Goal: Task Accomplishment & Management: Manage account settings

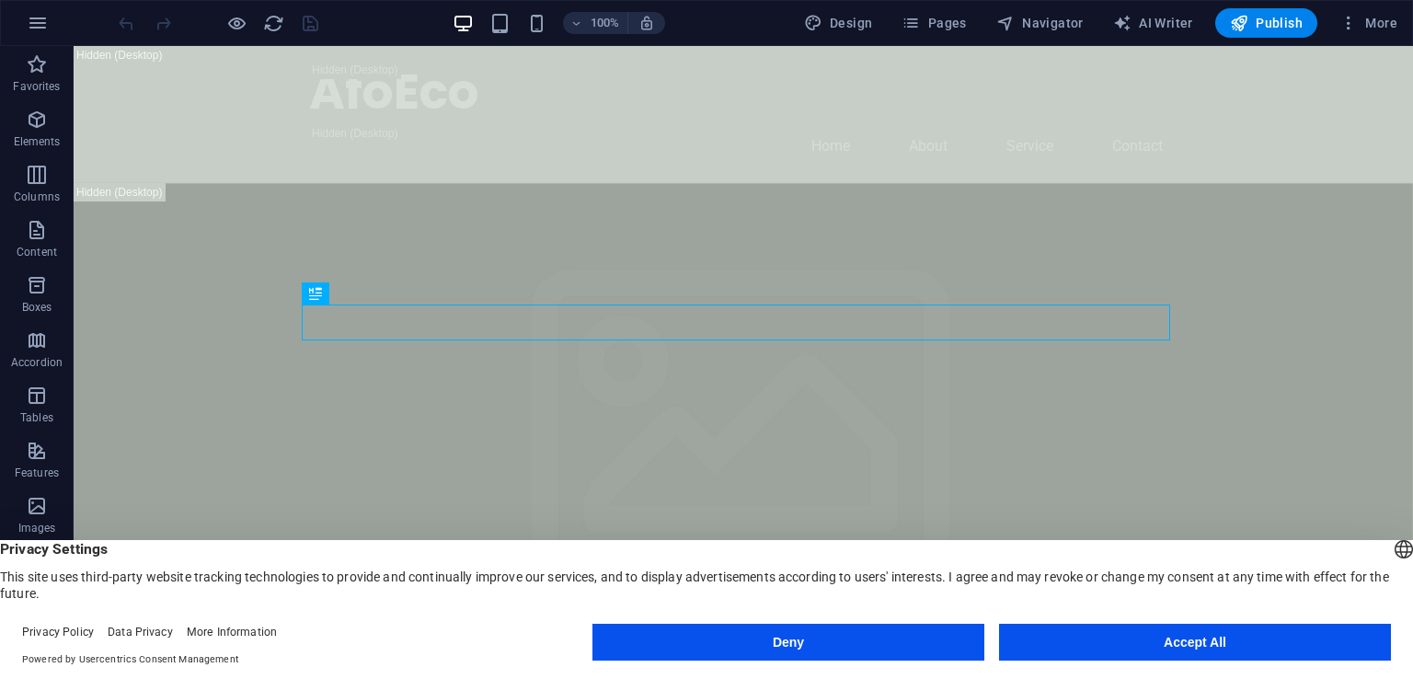
click at [1189, 648] on button "Accept All" at bounding box center [1195, 642] width 392 height 37
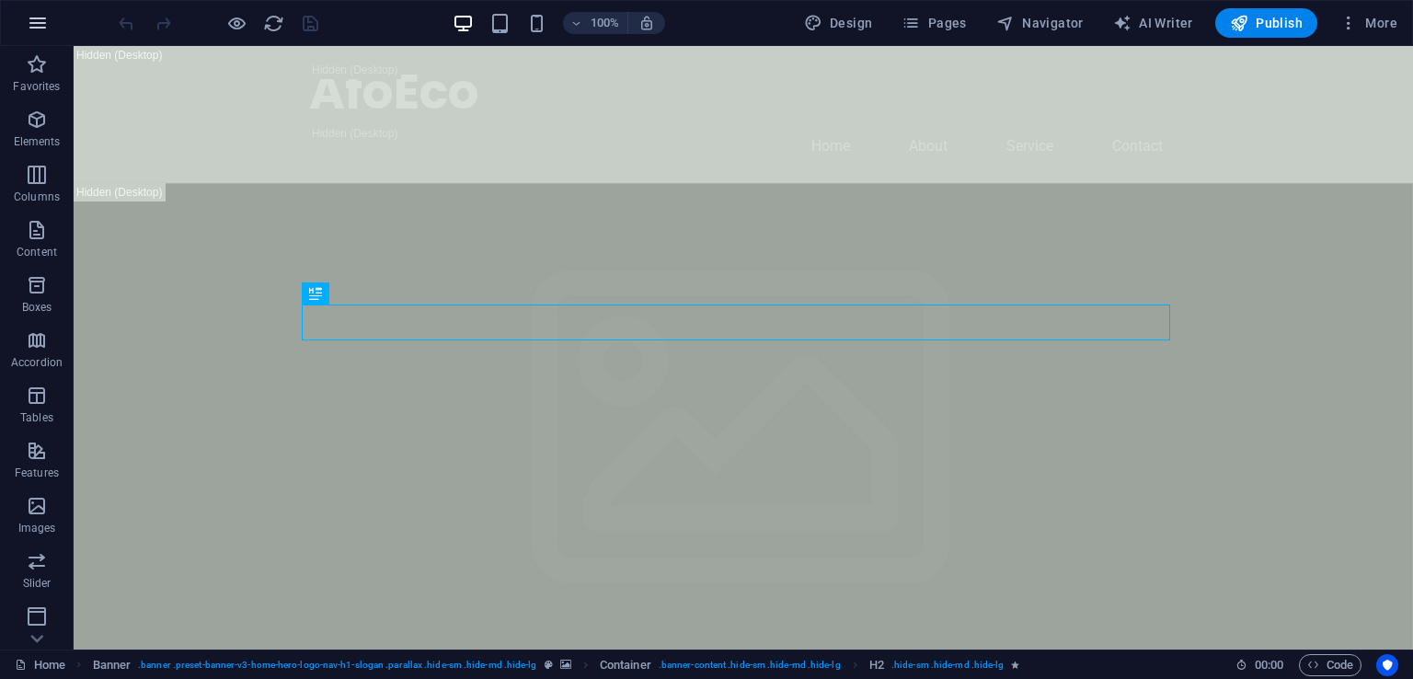
click at [18, 17] on button "button" at bounding box center [38, 23] width 44 height 44
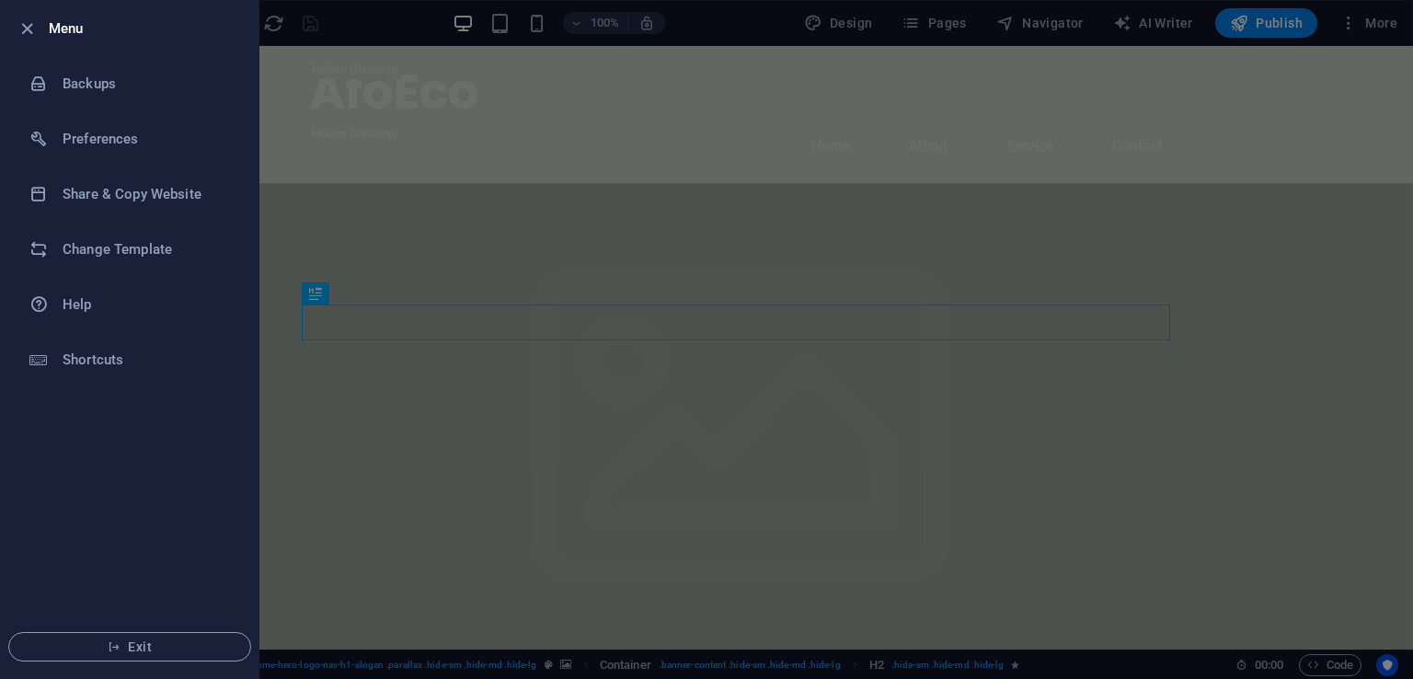
click at [107, 474] on ul "Menu Backups Preferences Share & Copy Website Change Template Help Shortcuts Ex…" at bounding box center [130, 339] width 258 height 677
click at [743, 25] on div at bounding box center [706, 339] width 1413 height 679
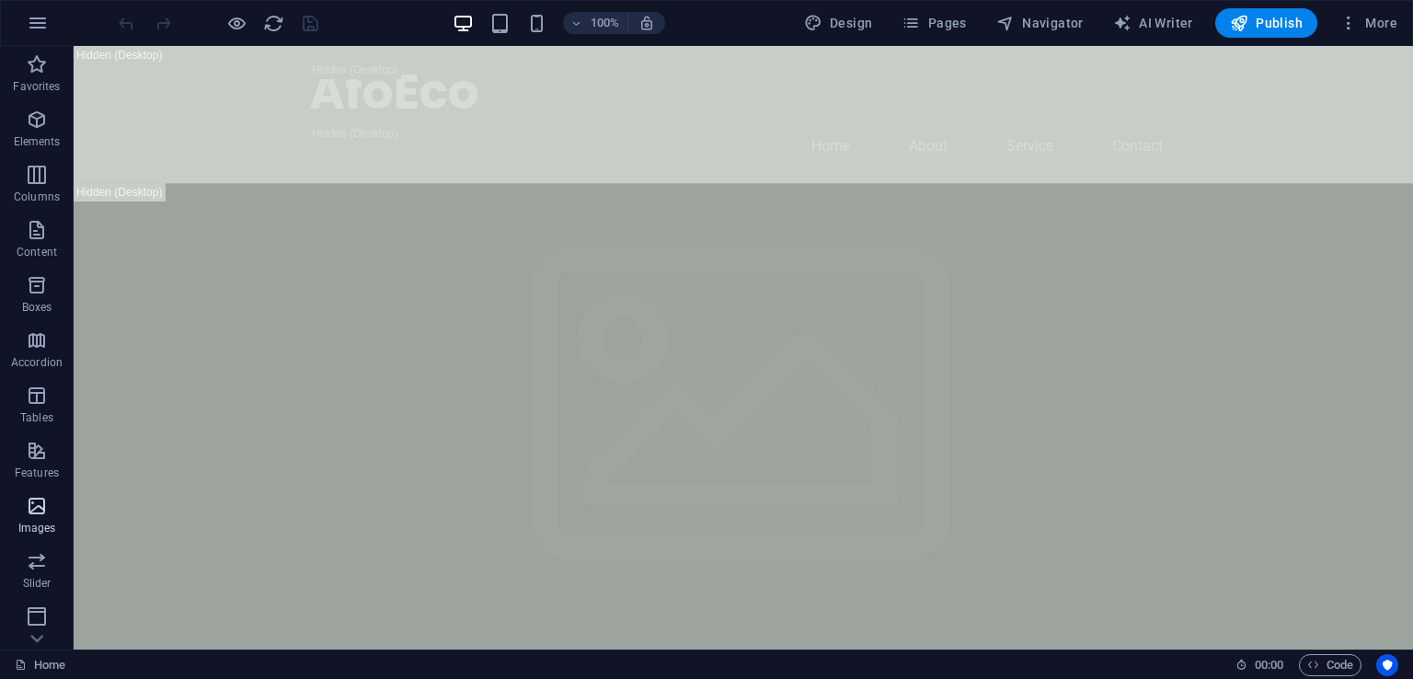
click at [51, 513] on span "Images" at bounding box center [37, 517] width 74 height 44
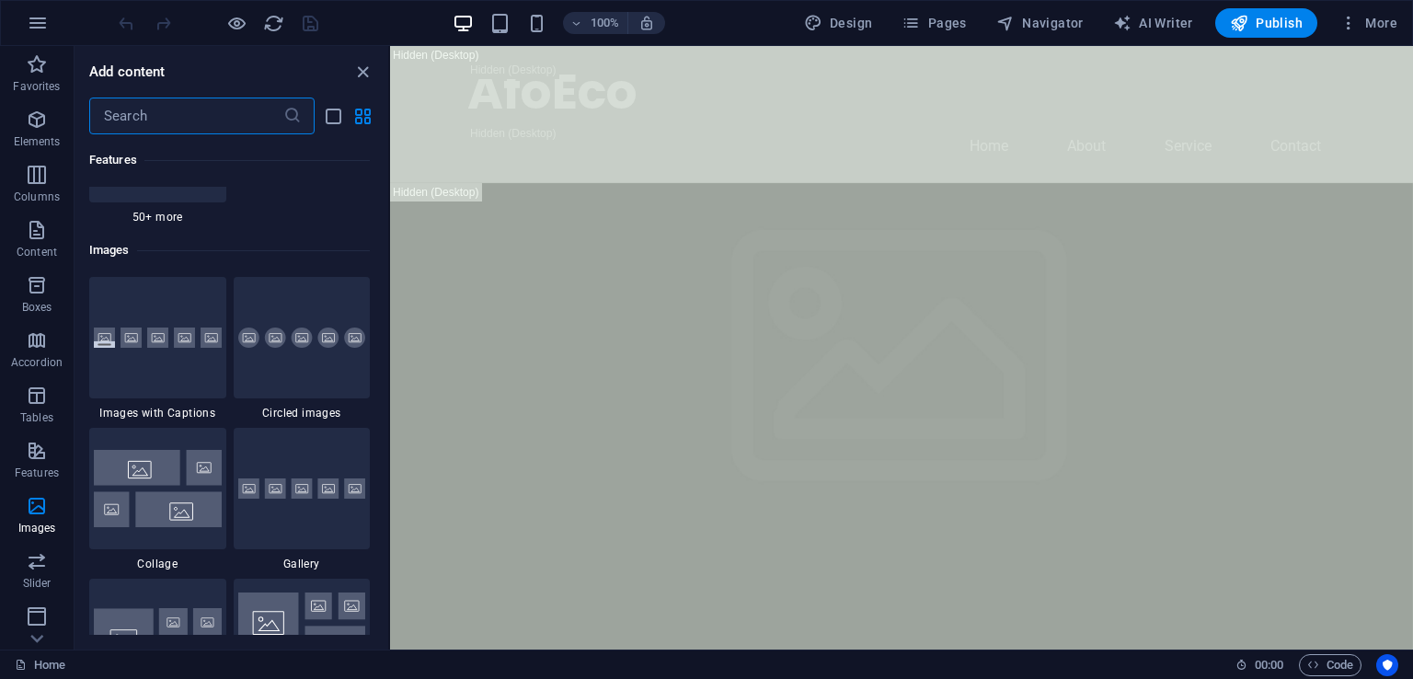
scroll to position [9238, 0]
click at [1354, 23] on icon "button" at bounding box center [1349, 23] width 18 height 18
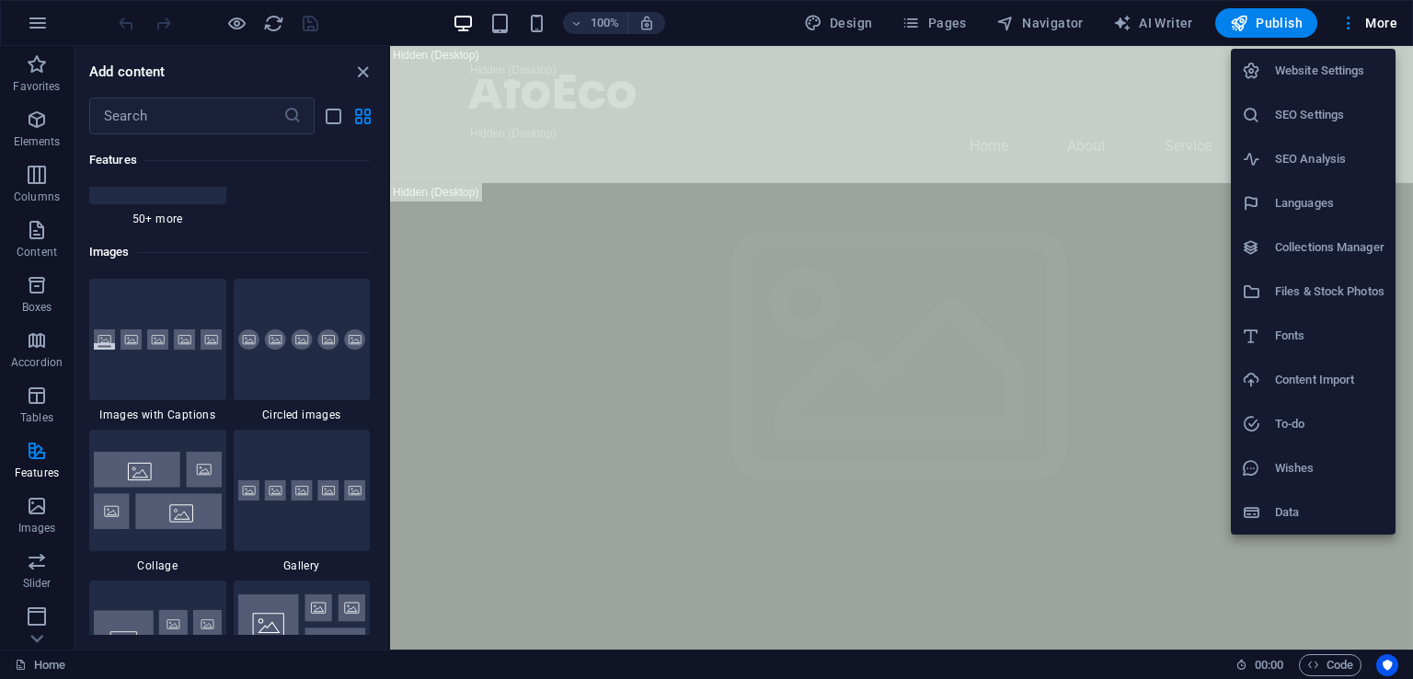
click at [29, 628] on div at bounding box center [706, 339] width 1413 height 679
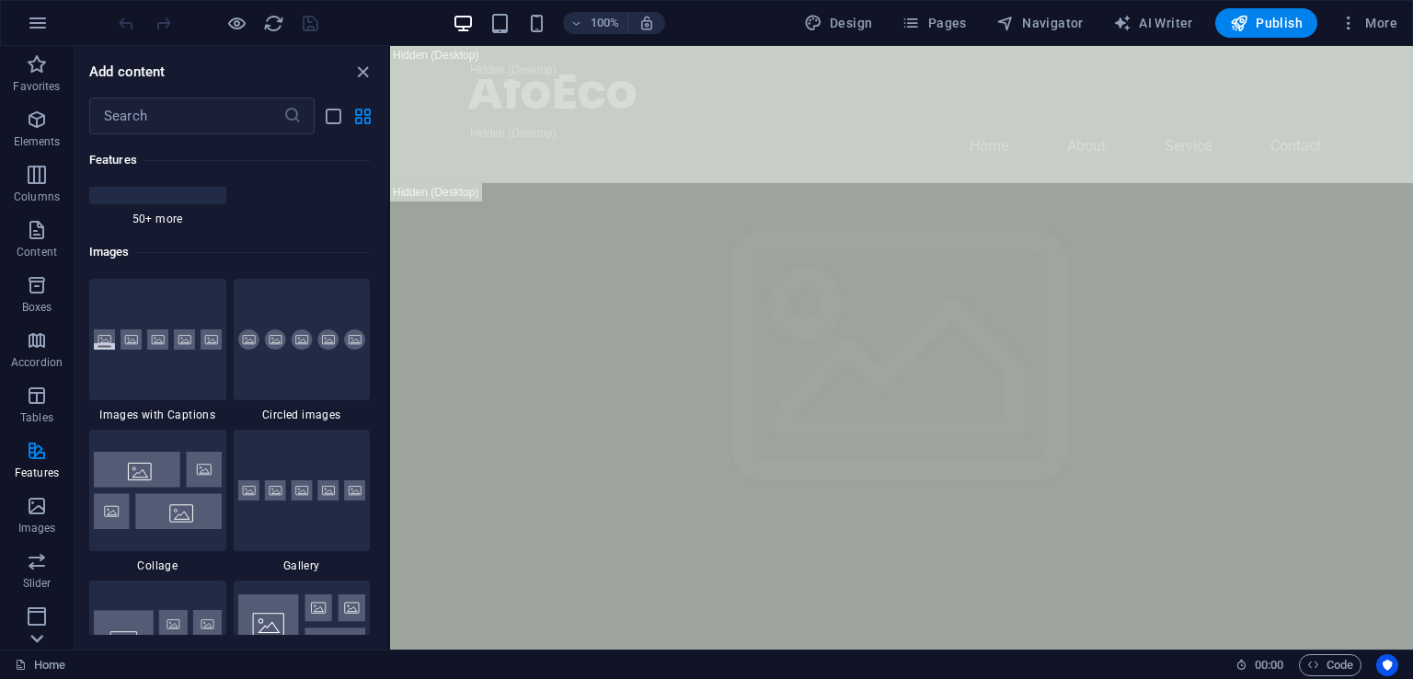
click at [34, 628] on icon at bounding box center [37, 639] width 26 height 26
click at [1164, 20] on span "AI Writer" at bounding box center [1153, 23] width 80 height 18
select select "English"
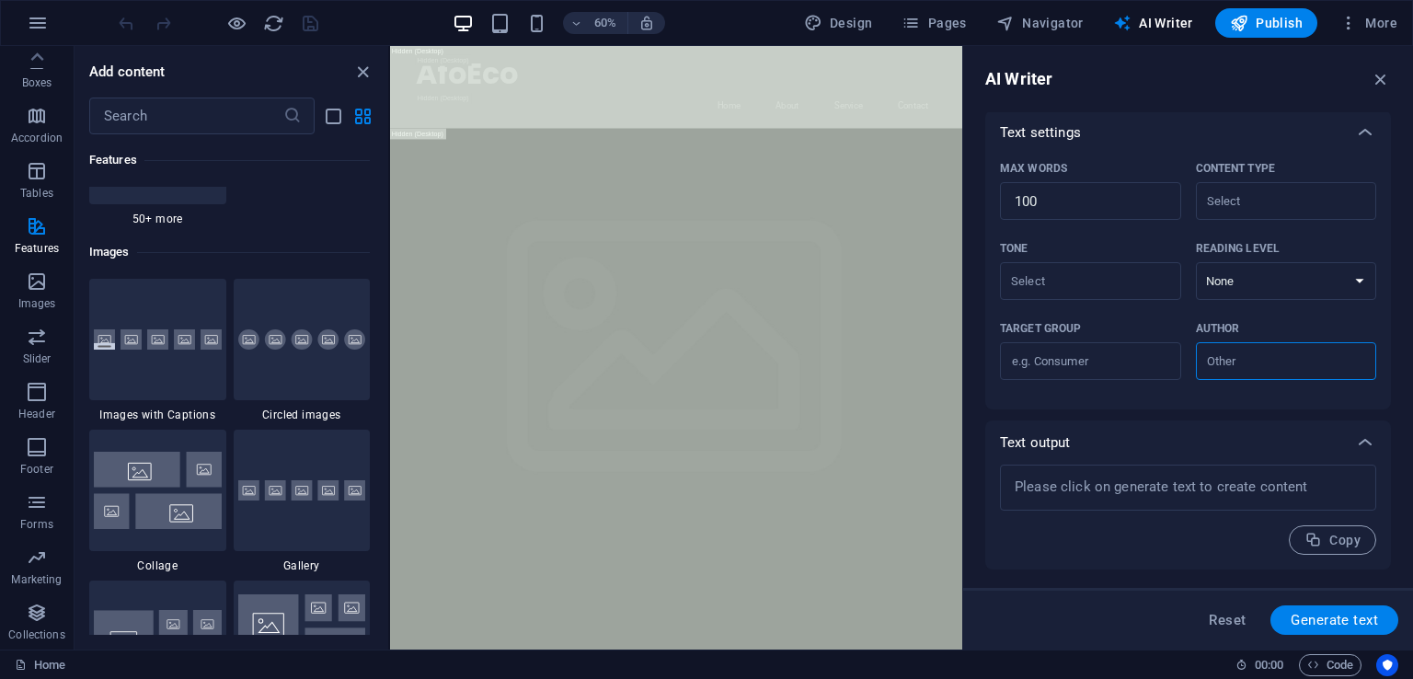
scroll to position [0, 0]
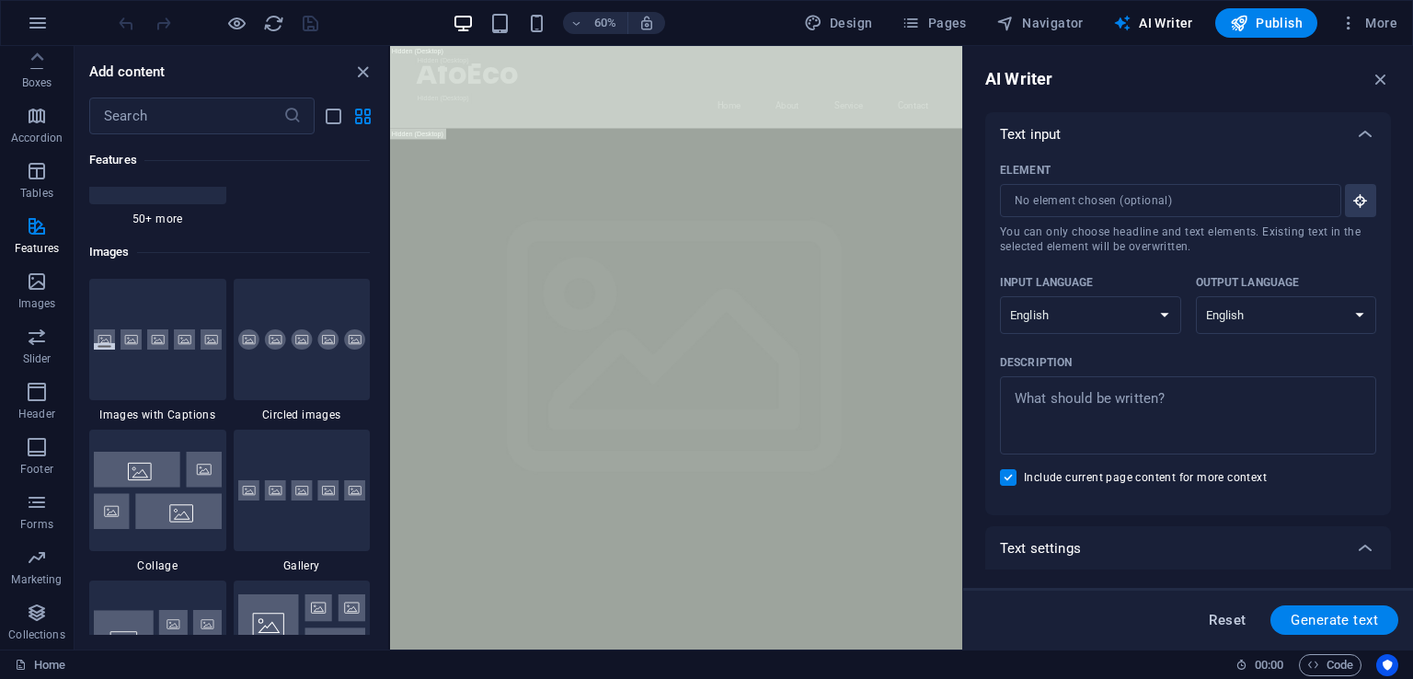
click at [1216, 616] on span "Reset" at bounding box center [1227, 620] width 37 height 15
type textarea "x"
click at [44, 31] on icon "button" at bounding box center [38, 23] width 22 height 22
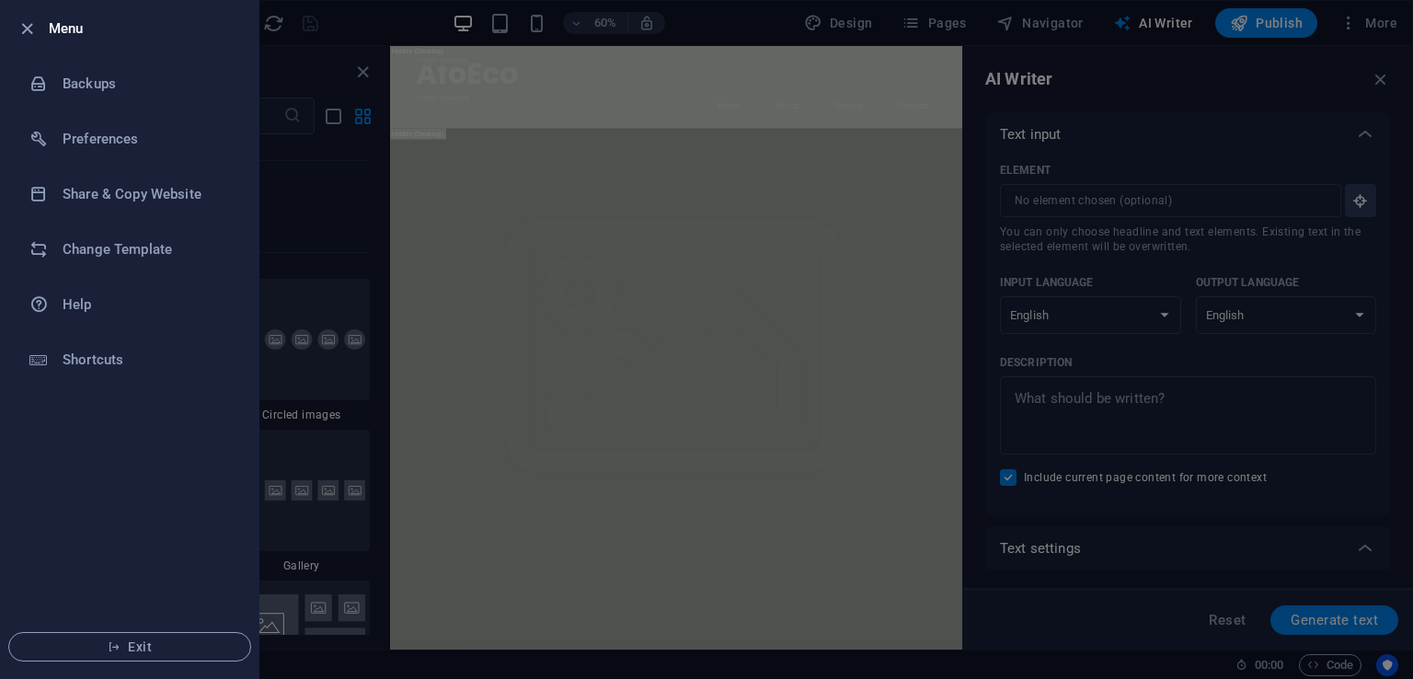
click at [169, 525] on ul "Menu Backups Preferences Share & Copy Website Change Template Help Shortcuts Ex…" at bounding box center [130, 339] width 258 height 677
click at [126, 89] on h6 "Backups" at bounding box center [148, 84] width 170 height 22
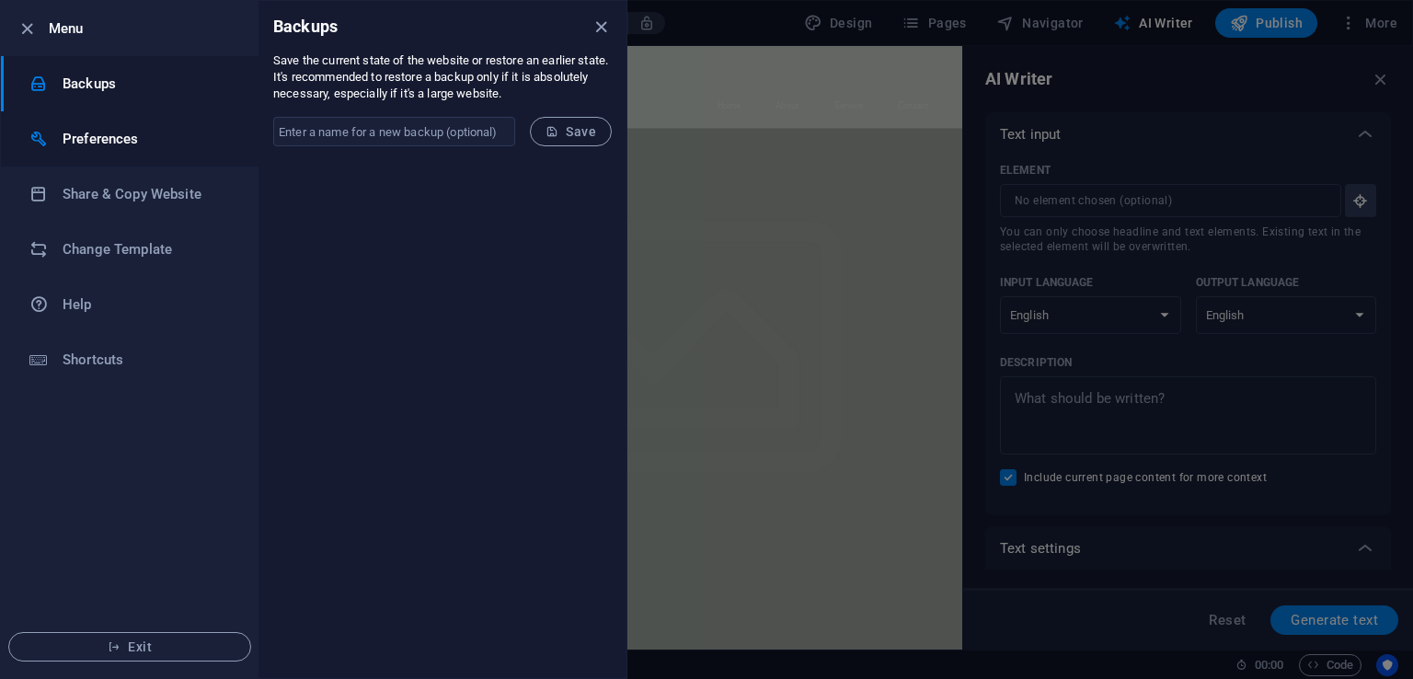
click at [106, 142] on h6 "Preferences" at bounding box center [148, 139] width 170 height 22
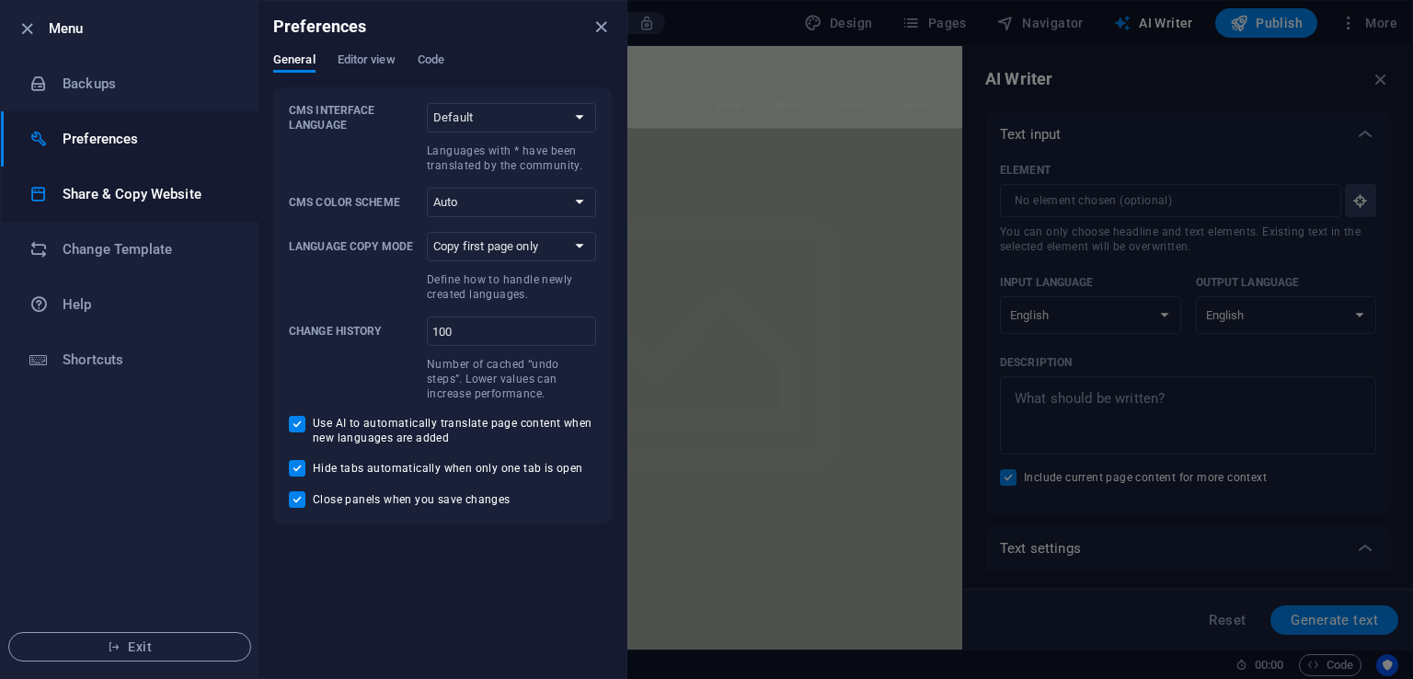
click at [77, 203] on h6 "Share & Copy Website" at bounding box center [148, 194] width 170 height 22
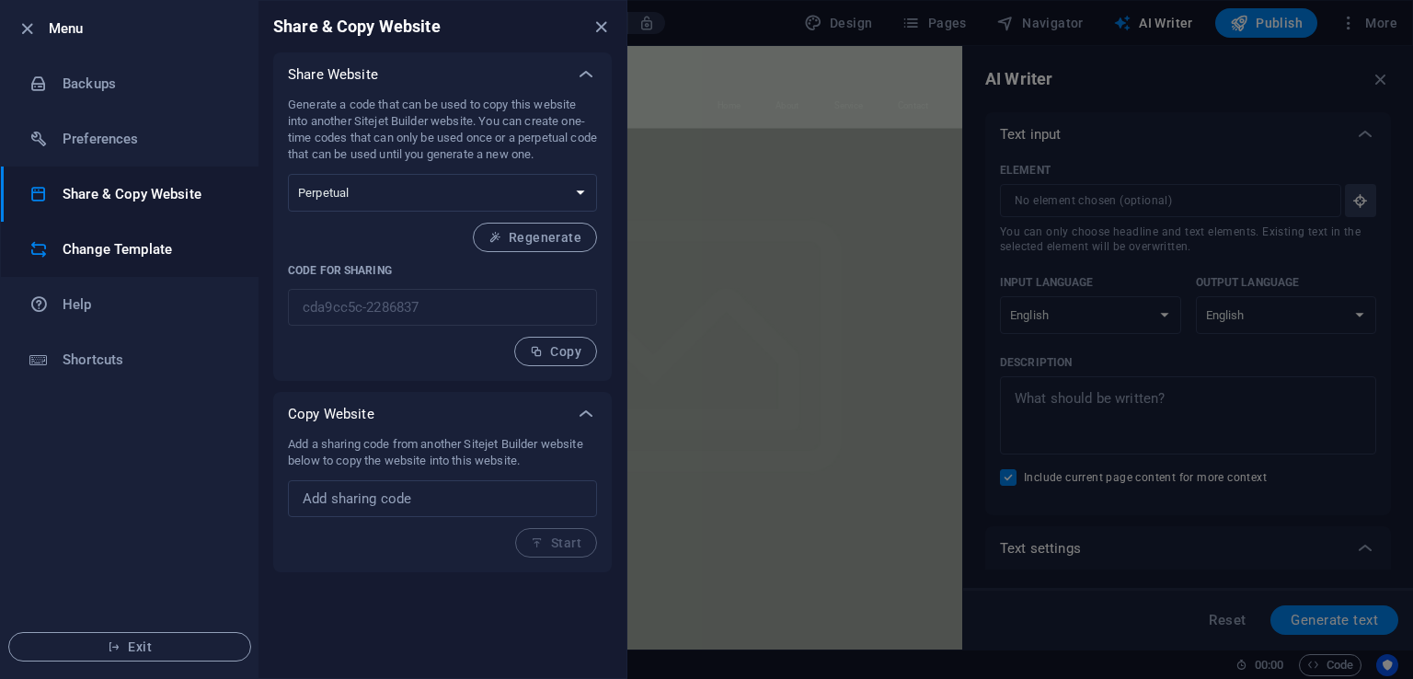
click at [160, 255] on h6 "Change Template" at bounding box center [148, 249] width 170 height 22
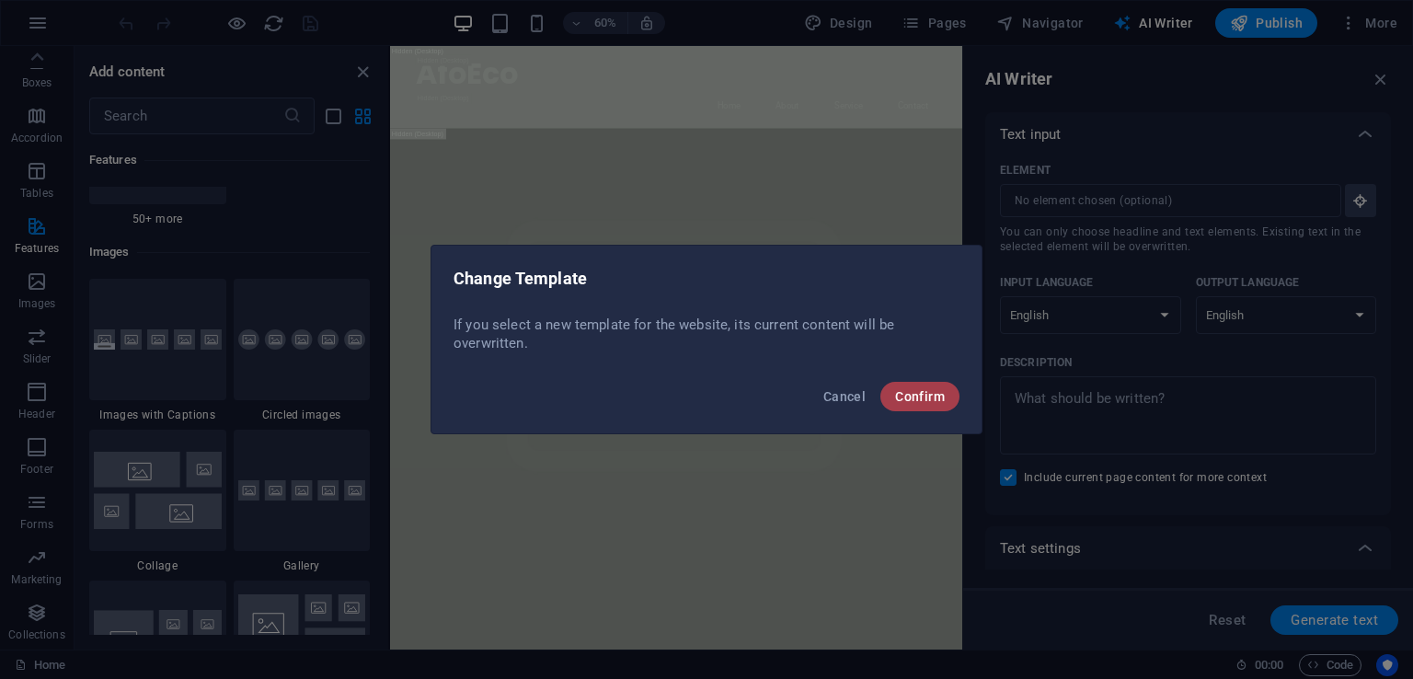
click at [916, 396] on span "Confirm" at bounding box center [920, 396] width 50 height 15
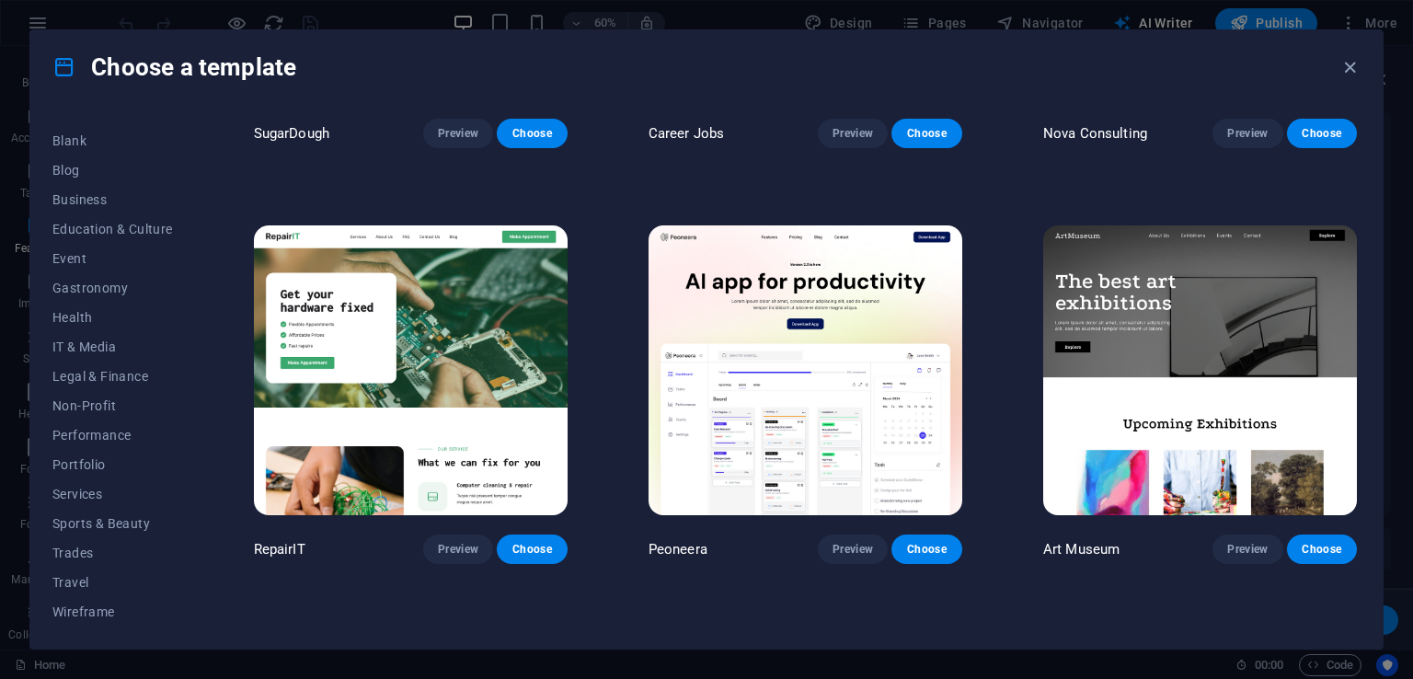
scroll to position [552, 0]
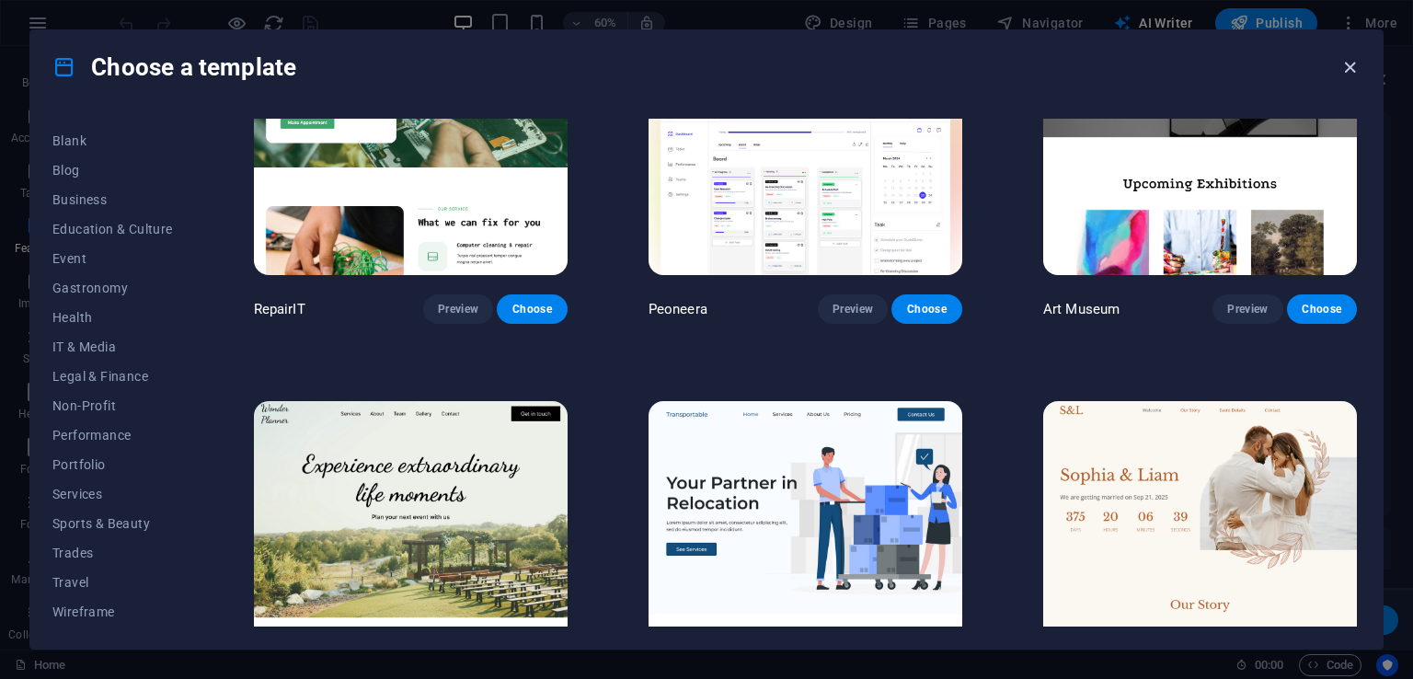
click at [1349, 64] on icon "button" at bounding box center [1350, 67] width 21 height 21
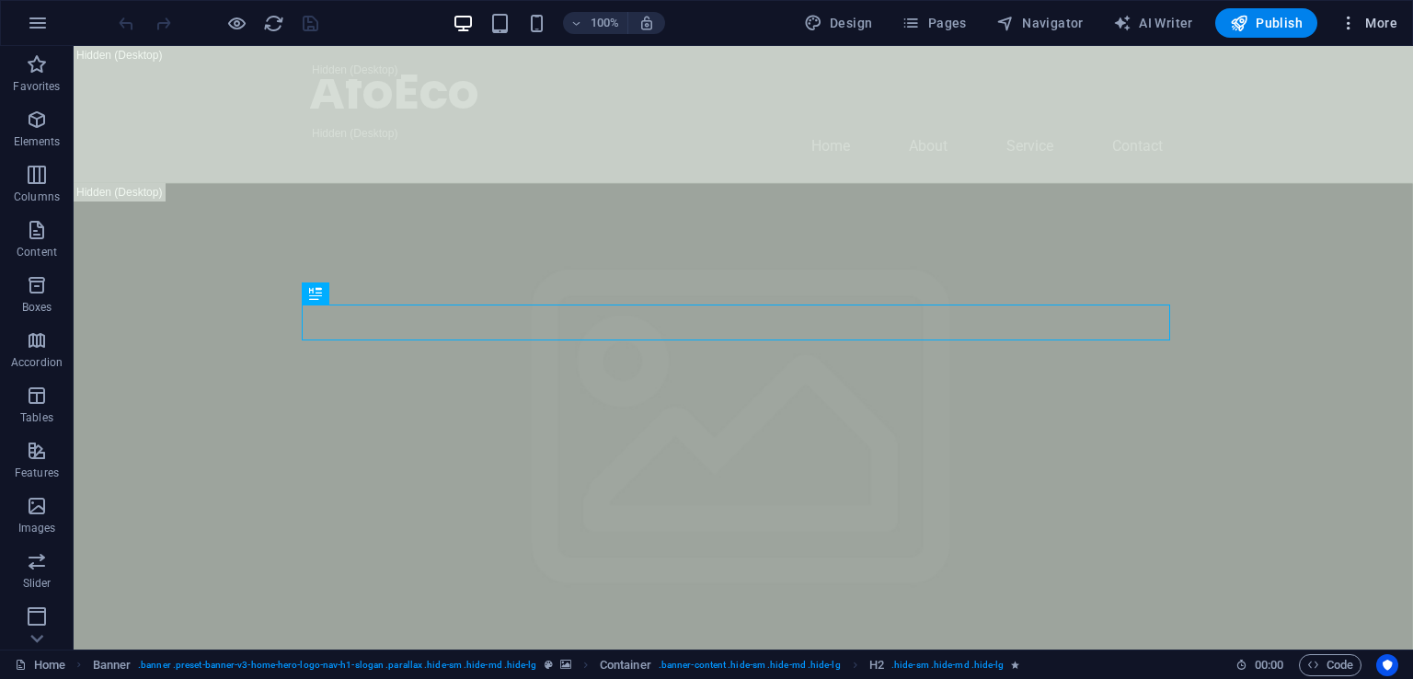
click at [1353, 23] on icon "button" at bounding box center [1349, 23] width 18 height 18
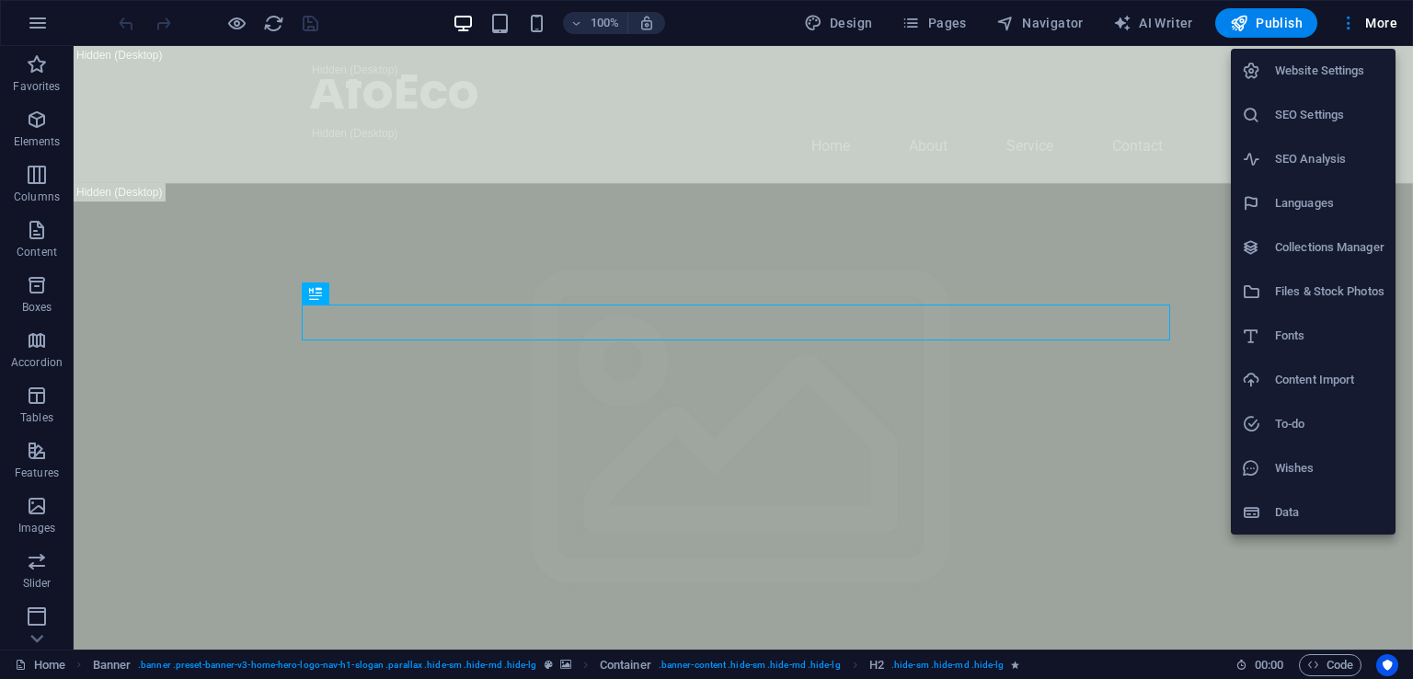
click at [1289, 17] on div at bounding box center [706, 339] width 1413 height 679
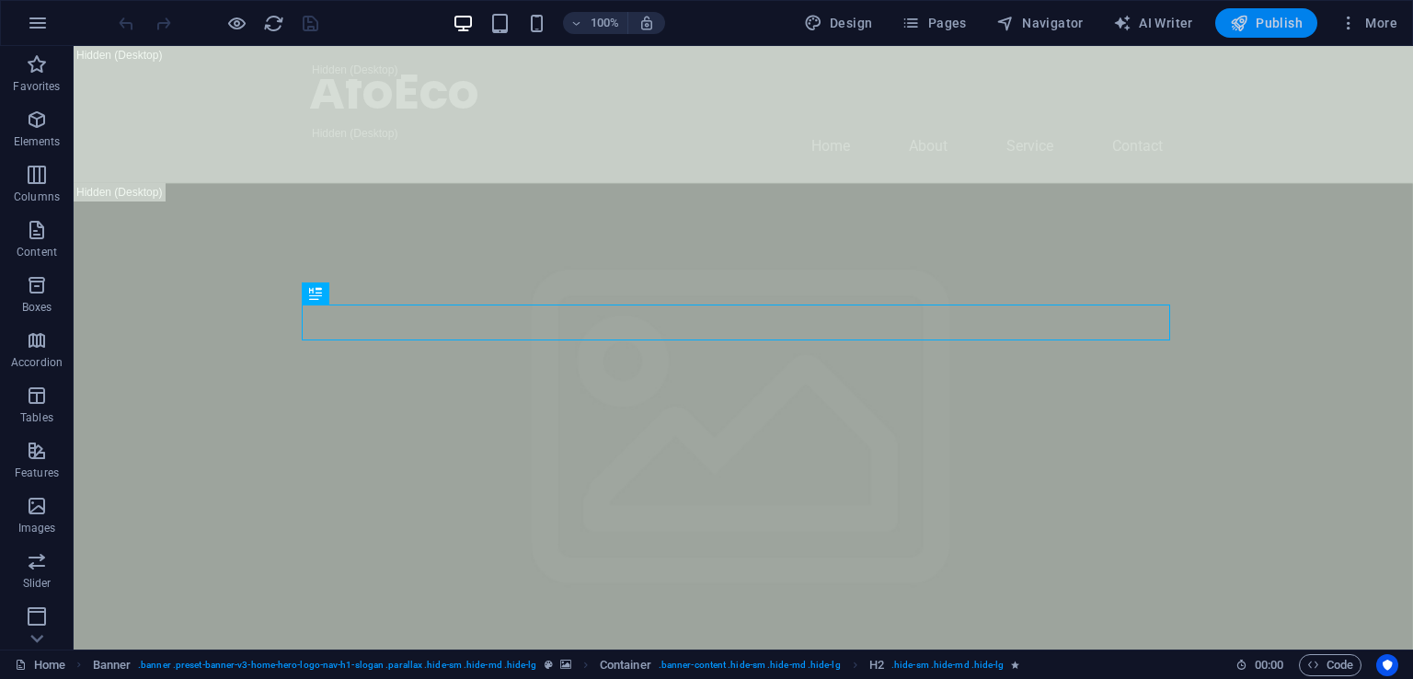
click at [1275, 25] on span "Publish" at bounding box center [1266, 23] width 73 height 18
click at [1358, 27] on icon "button" at bounding box center [1349, 23] width 18 height 18
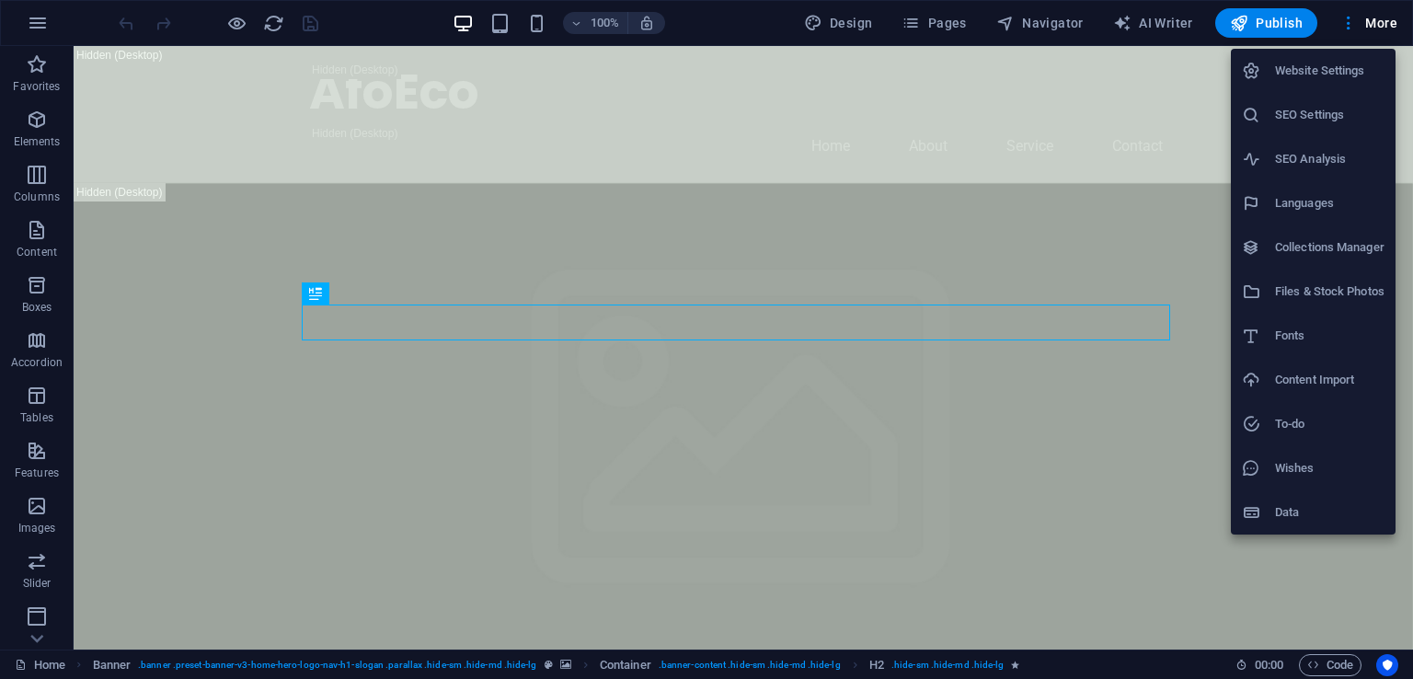
click at [1320, 72] on h6 "Website Settings" at bounding box center [1329, 71] width 109 height 22
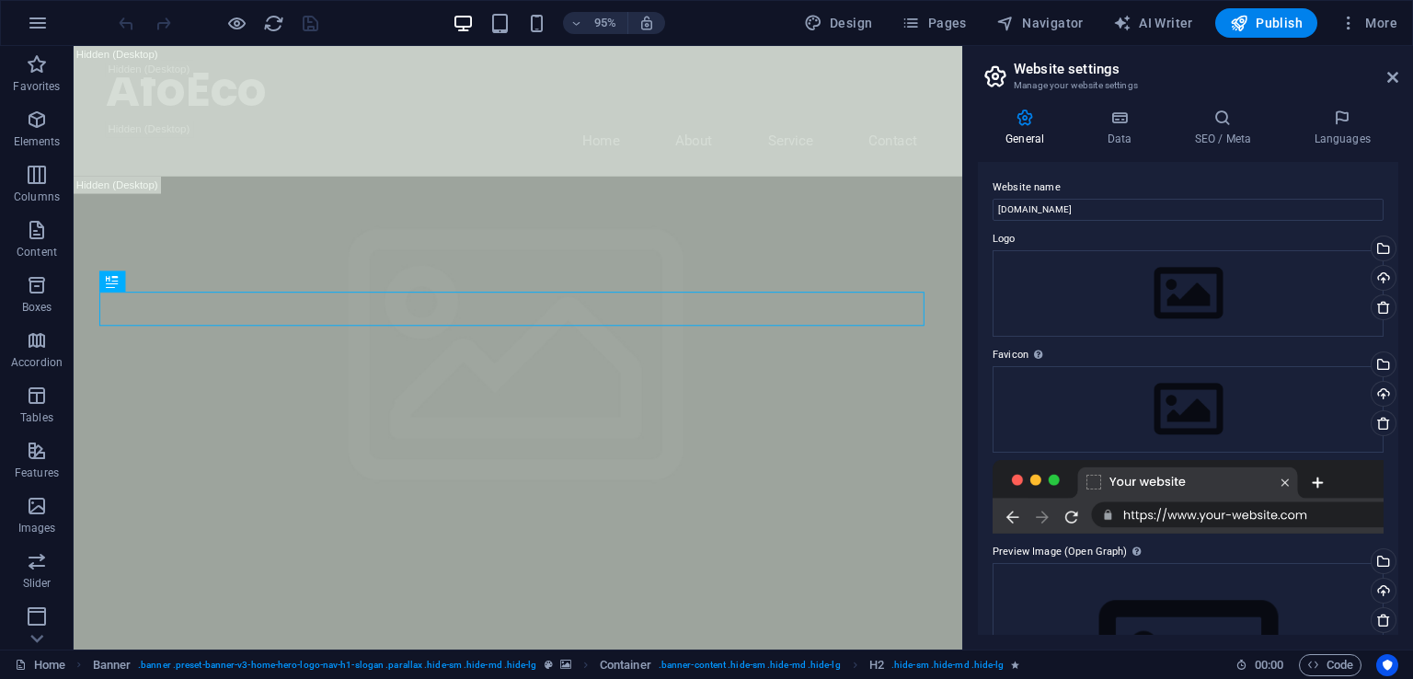
click at [1108, 75] on h2 "Website settings" at bounding box center [1206, 69] width 385 height 17
click at [1108, 84] on h3 "Manage your website settings" at bounding box center [1188, 85] width 348 height 17
click at [1394, 80] on icon at bounding box center [1392, 77] width 11 height 15
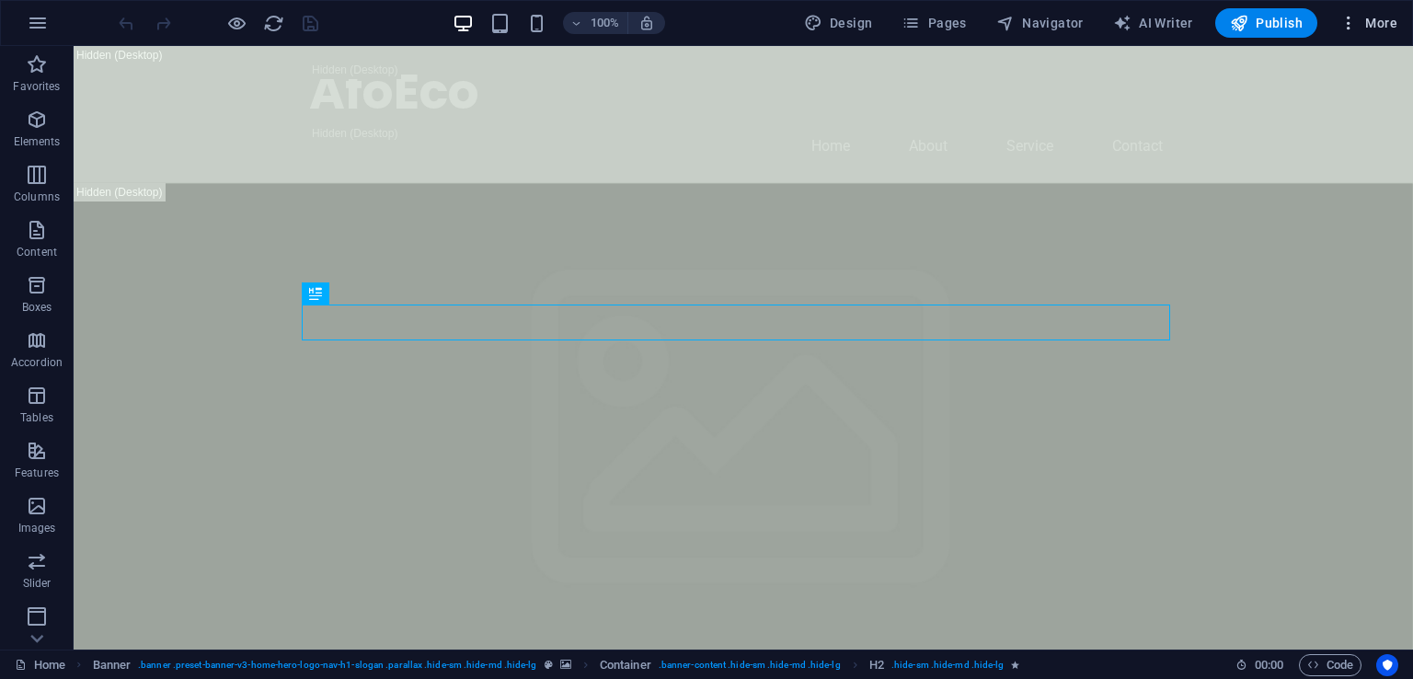
click at [1351, 30] on icon "button" at bounding box center [1349, 23] width 18 height 18
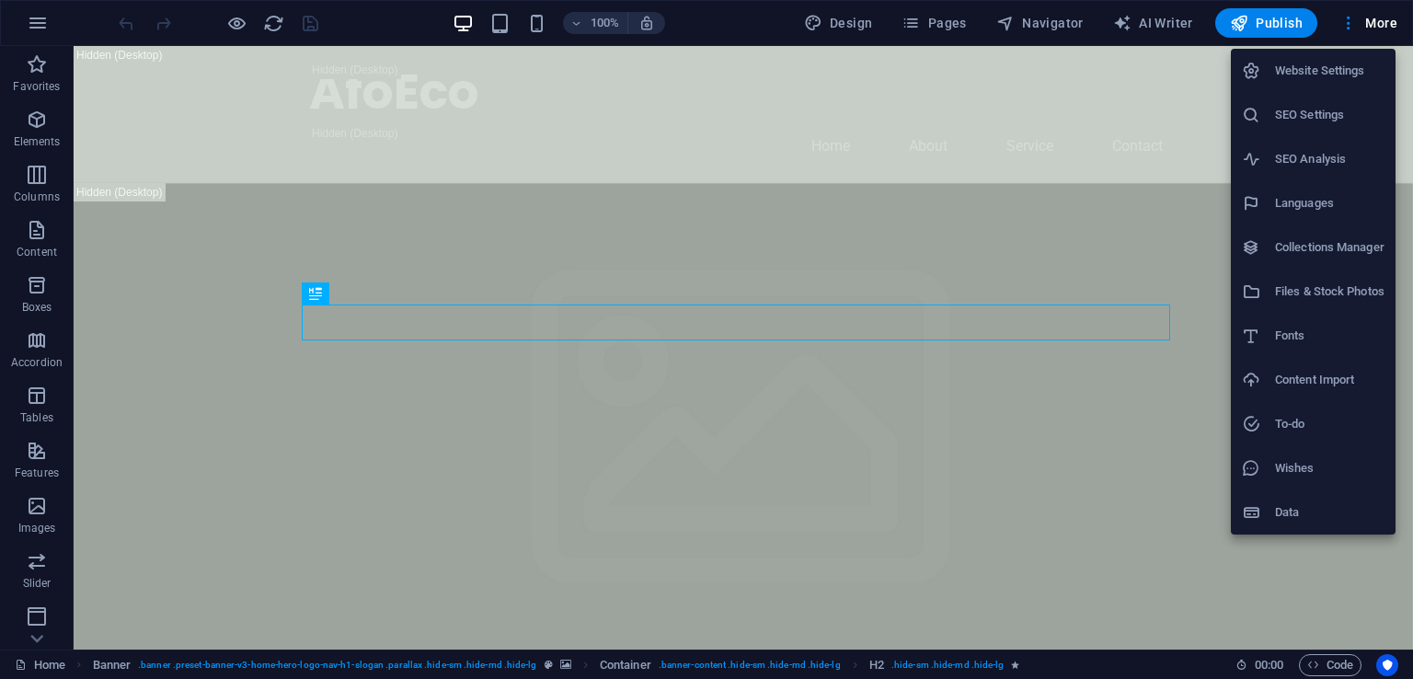
click at [1321, 201] on h6 "Languages" at bounding box center [1329, 203] width 109 height 22
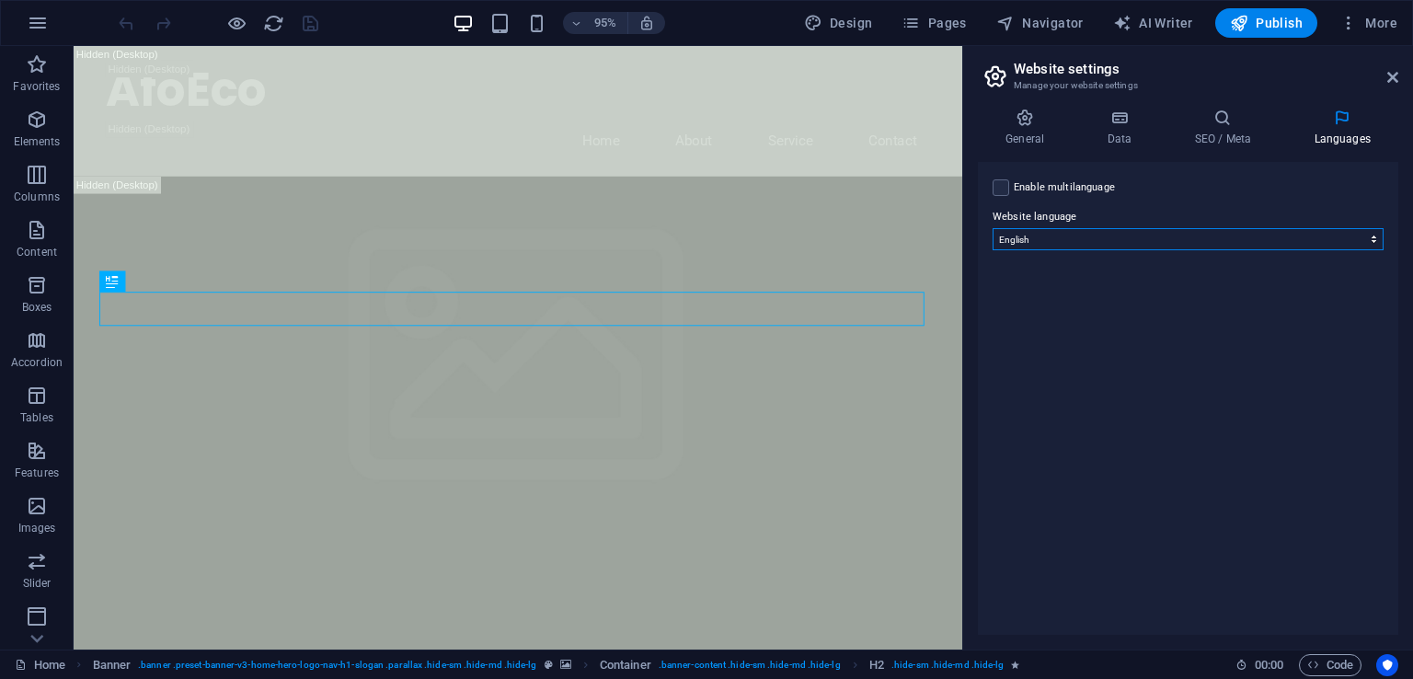
click at [1121, 240] on select "Abkhazian Afar Afrikaans Akan Albanian Amharic Arabic Aragonese Armenian Assame…" at bounding box center [1188, 239] width 391 height 22
select select "165"
click at [993, 228] on select "Abkhazian Afar Afrikaans Akan Albanian Amharic Arabic Aragonese Armenian Assame…" at bounding box center [1188, 239] width 391 height 22
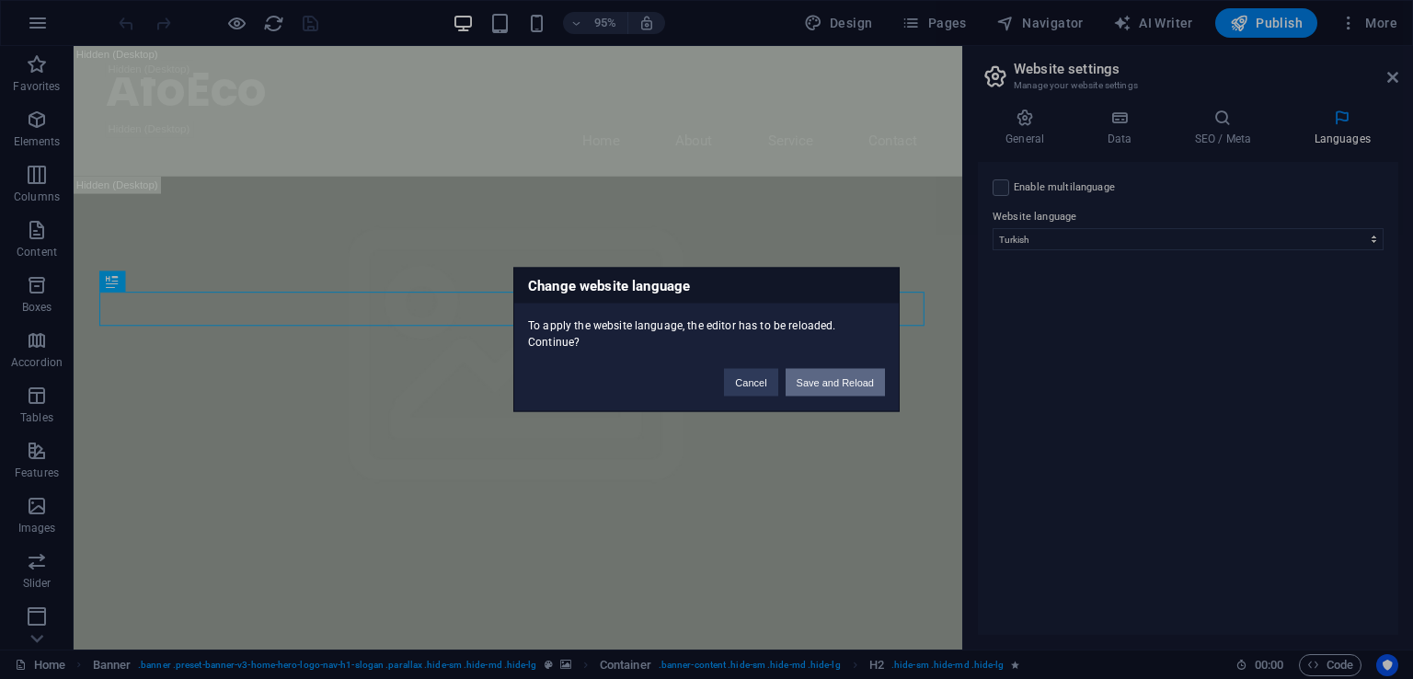
drag, startPoint x: 843, startPoint y: 375, endPoint x: 789, endPoint y: 340, distance: 64.6
click at [843, 375] on button "Save and Reload" at bounding box center [835, 383] width 99 height 28
checkbox input "false"
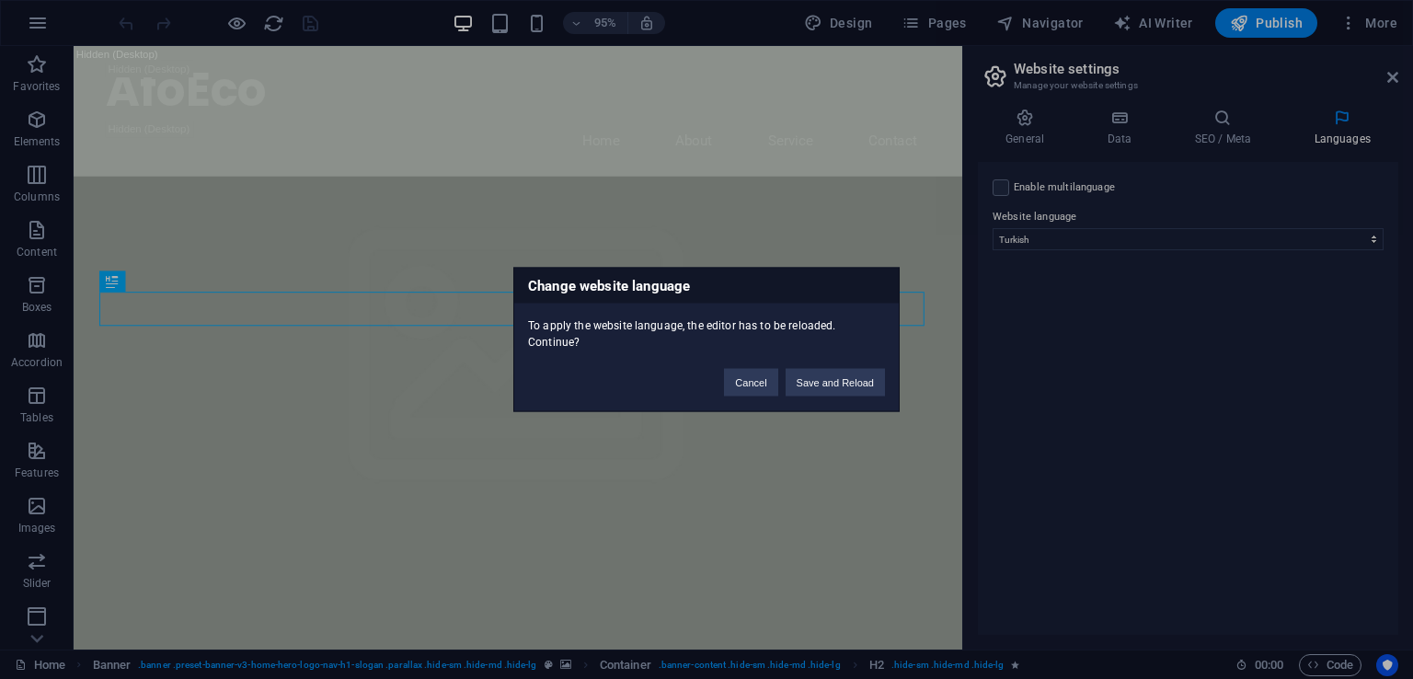
checkbox input "false"
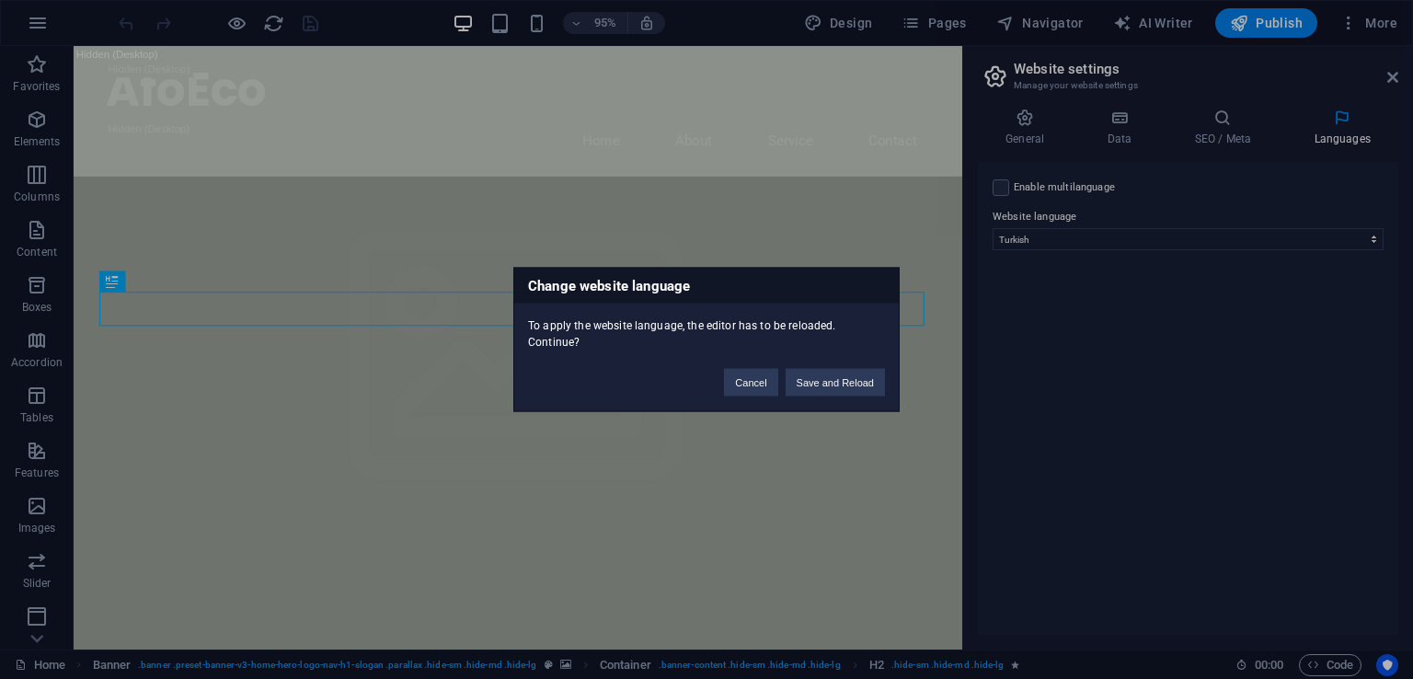
checkbox input "false"
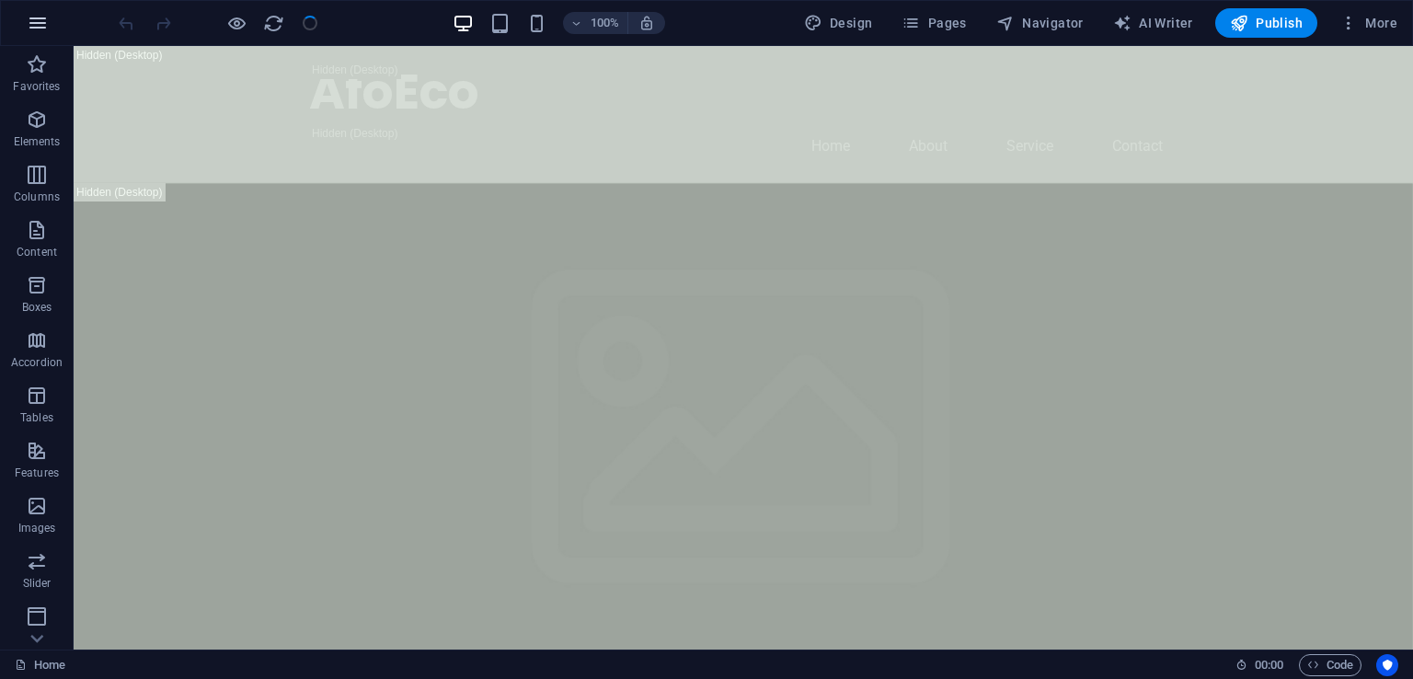
click at [46, 22] on icon "button" at bounding box center [38, 23] width 22 height 22
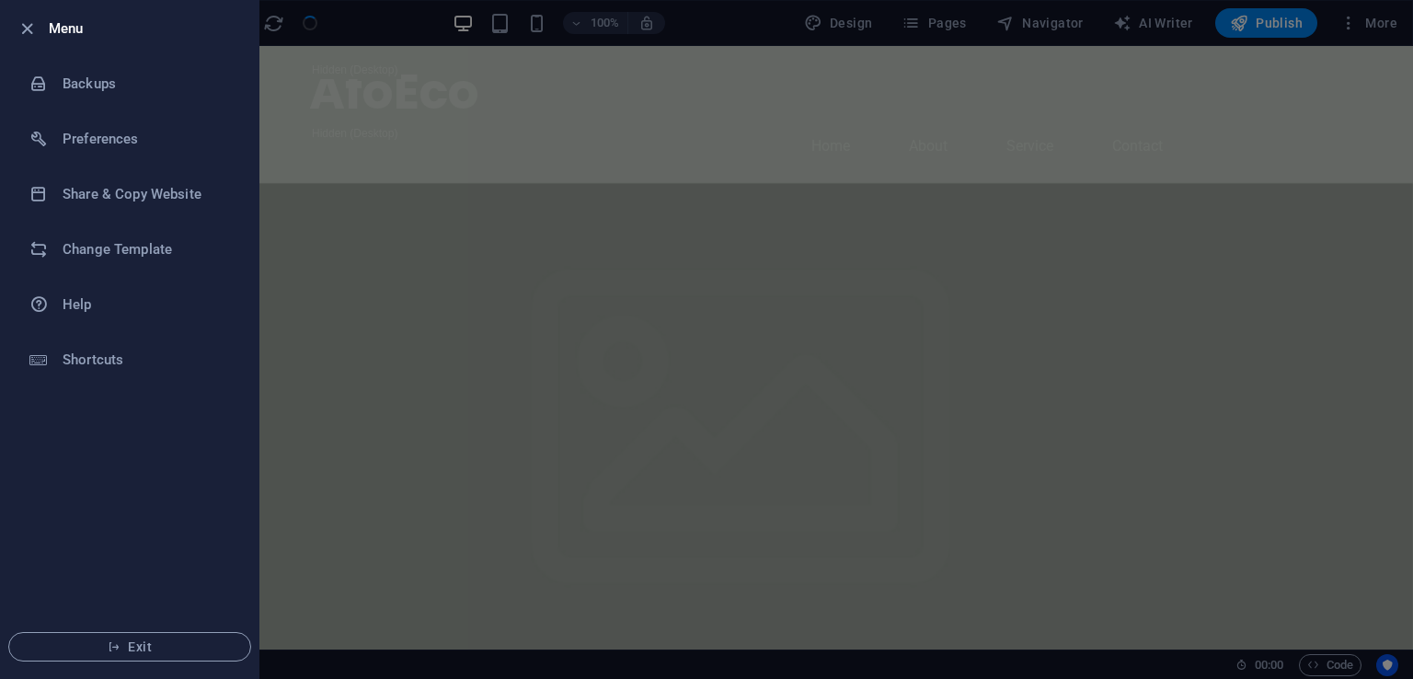
click at [132, 428] on ul "Menu Backups Preferences Share & Copy Website Change Template Help Shortcuts Ex…" at bounding box center [130, 339] width 258 height 677
click at [512, 34] on div at bounding box center [706, 339] width 1413 height 679
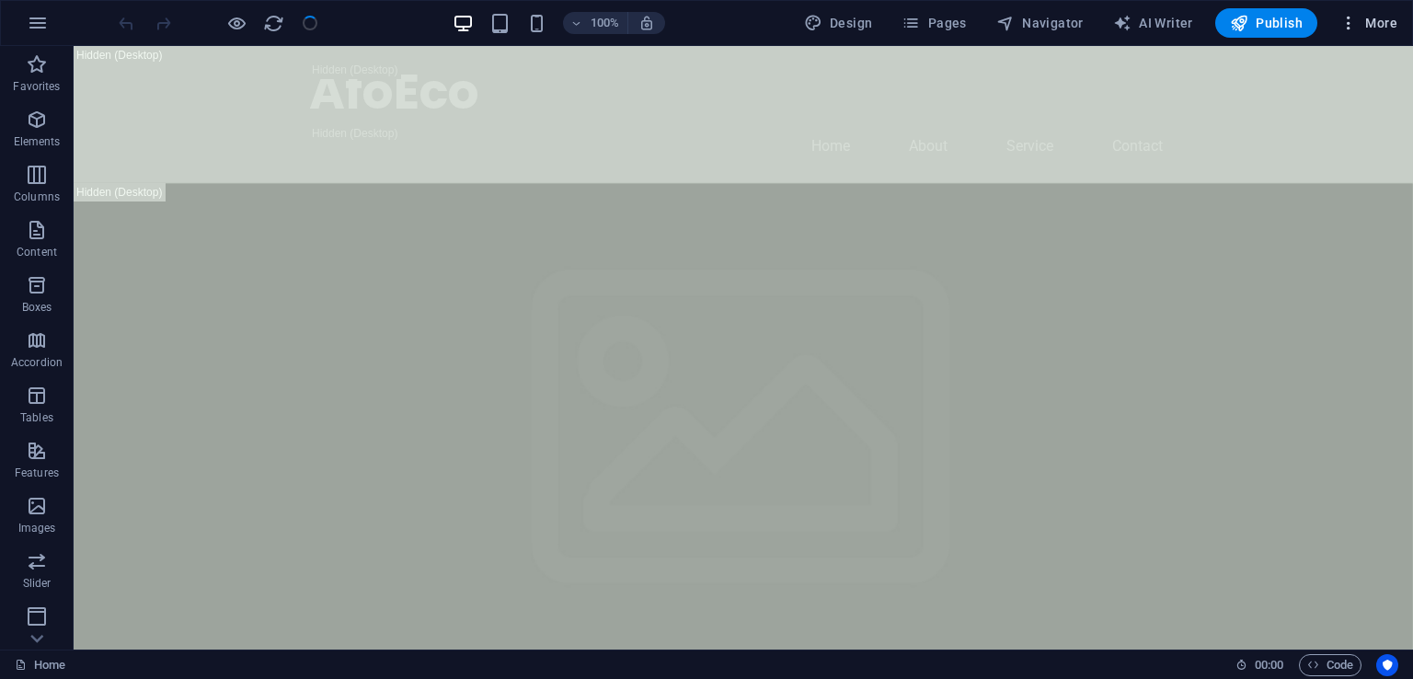
click at [1369, 23] on span "More" at bounding box center [1369, 23] width 58 height 18
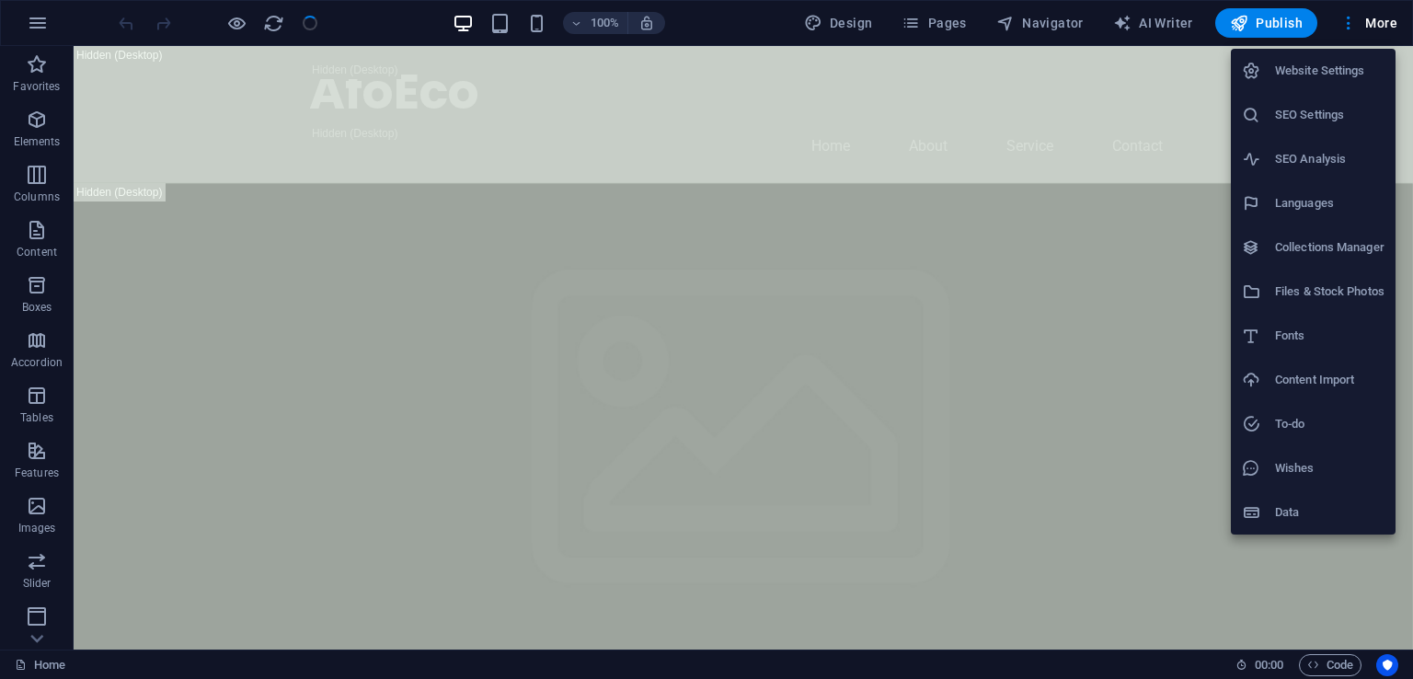
click at [1329, 295] on h6 "Files & Stock Photos" at bounding box center [1329, 292] width 109 height 22
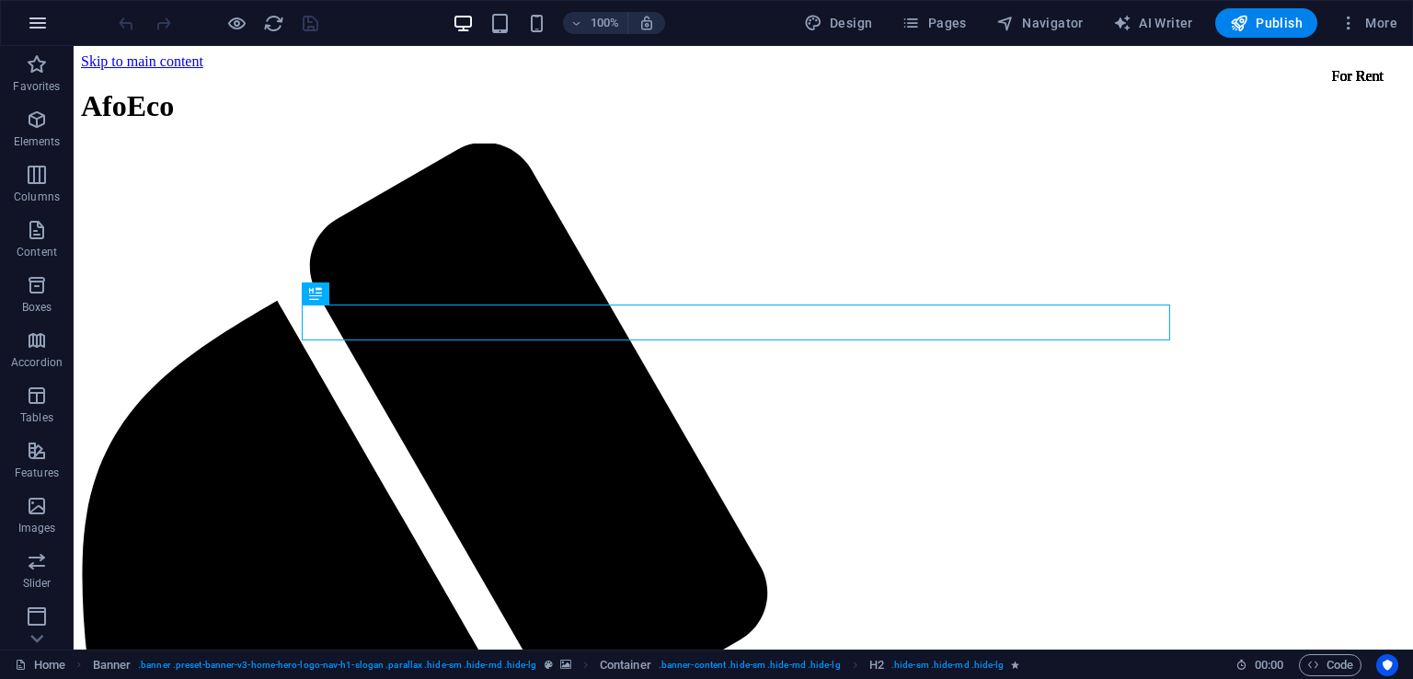
click at [29, 36] on button "button" at bounding box center [38, 23] width 44 height 44
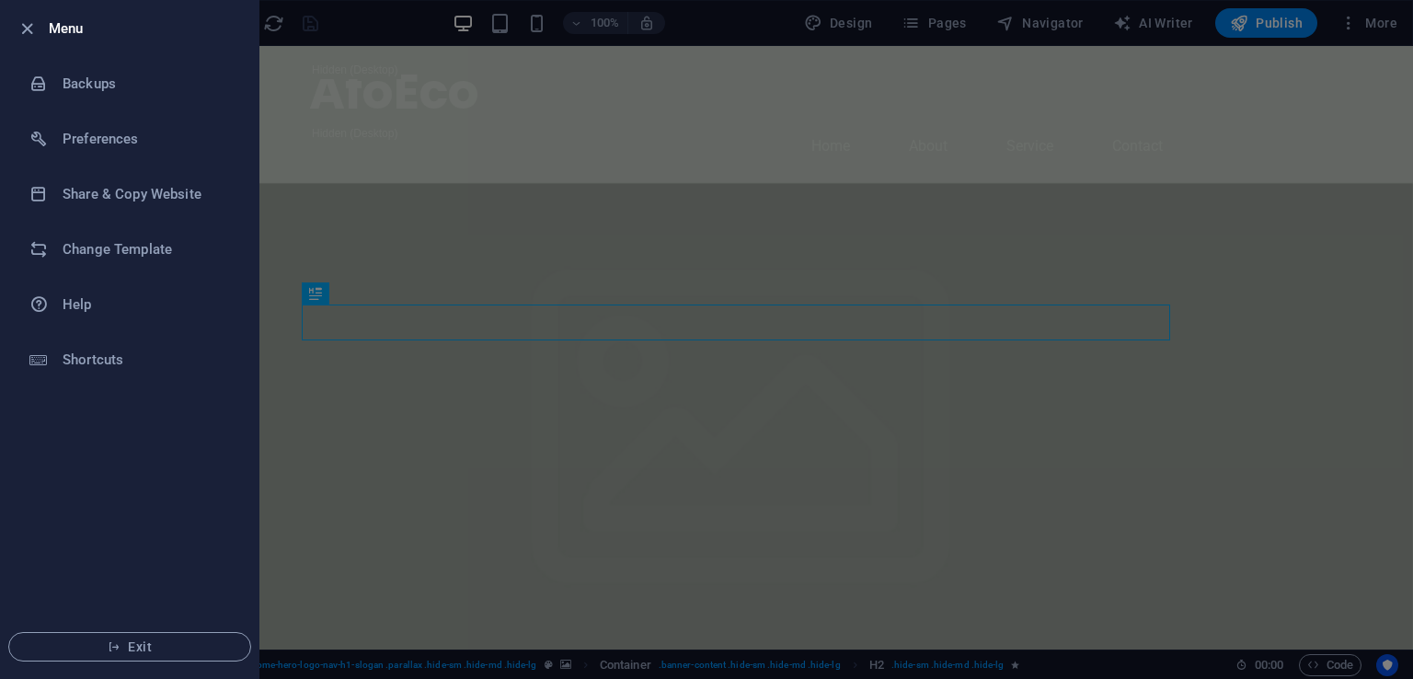
click at [122, 522] on ul "Menu Backups Preferences Share & Copy Website Change Template Help Shortcuts Ex…" at bounding box center [130, 339] width 258 height 677
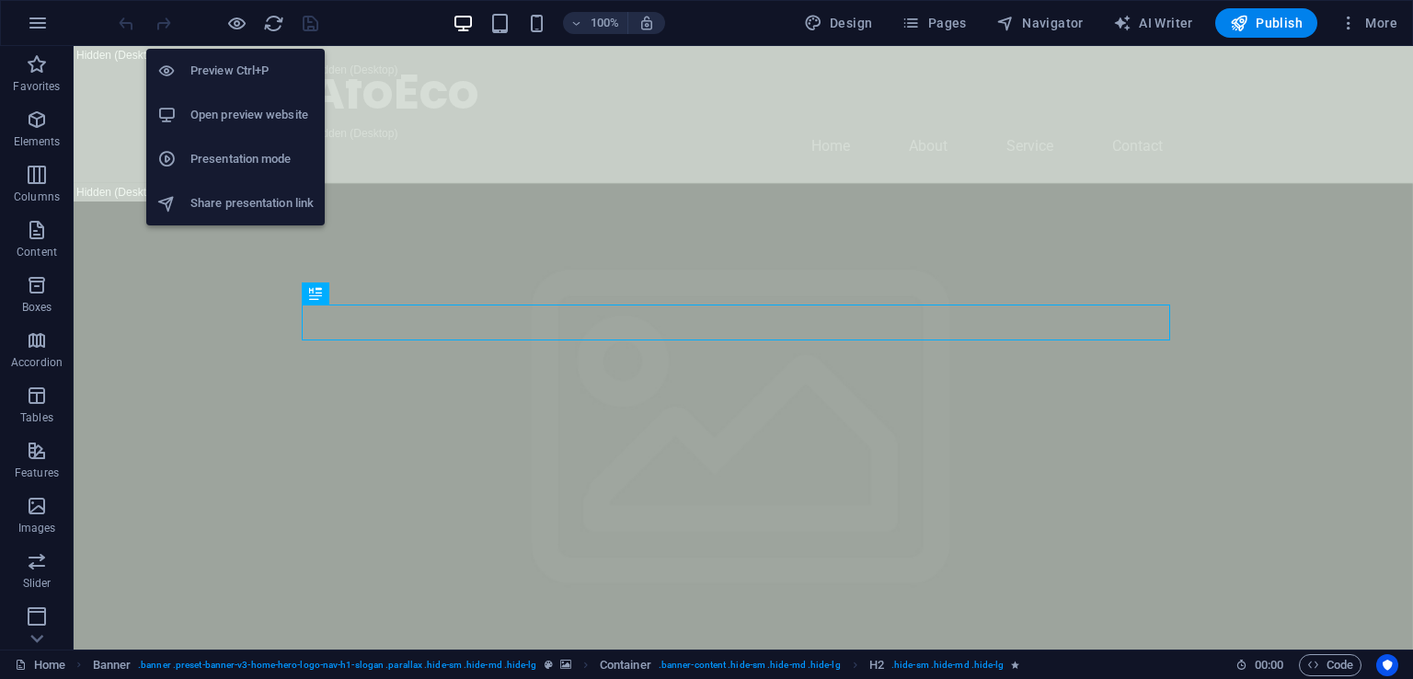
click at [237, 118] on h6 "Open preview website" at bounding box center [251, 115] width 123 height 22
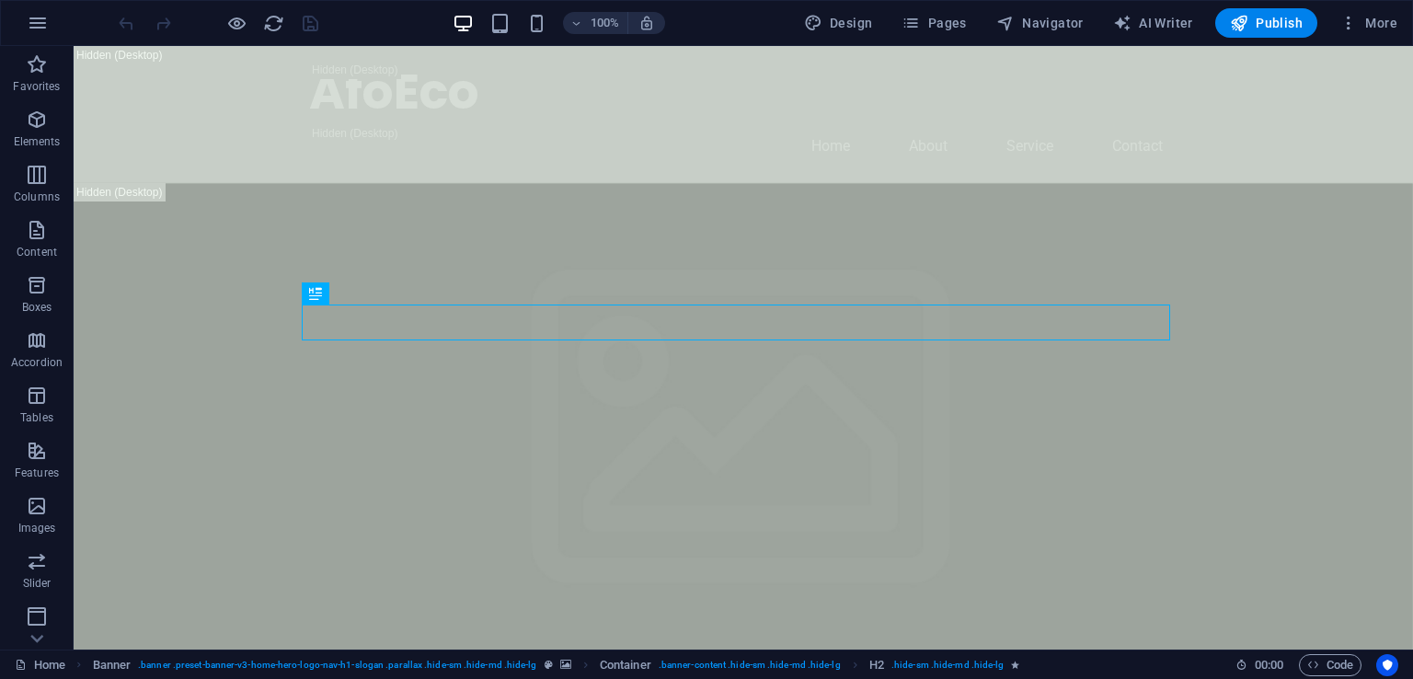
click at [360, 16] on div "100% Design Pages Navigator AI Writer Publish More" at bounding box center [760, 22] width 1290 height 29
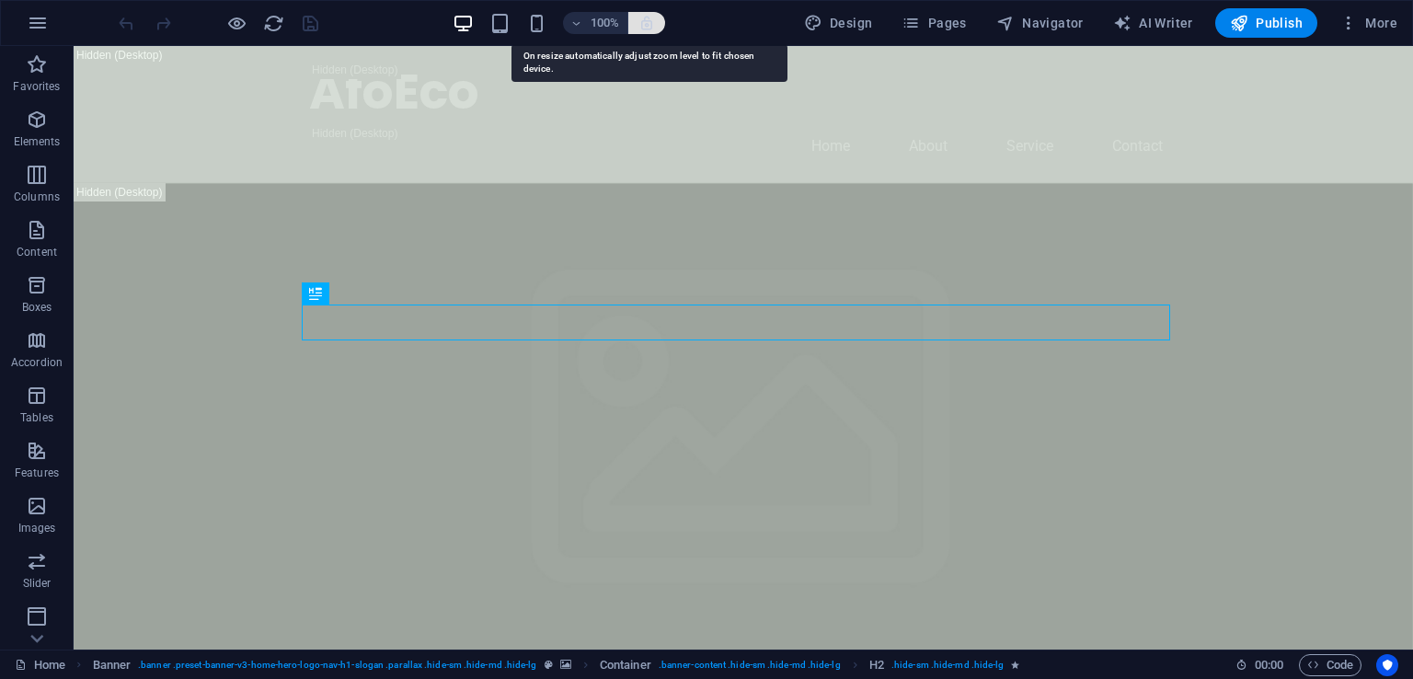
click at [651, 20] on icon "button" at bounding box center [647, 23] width 17 height 17
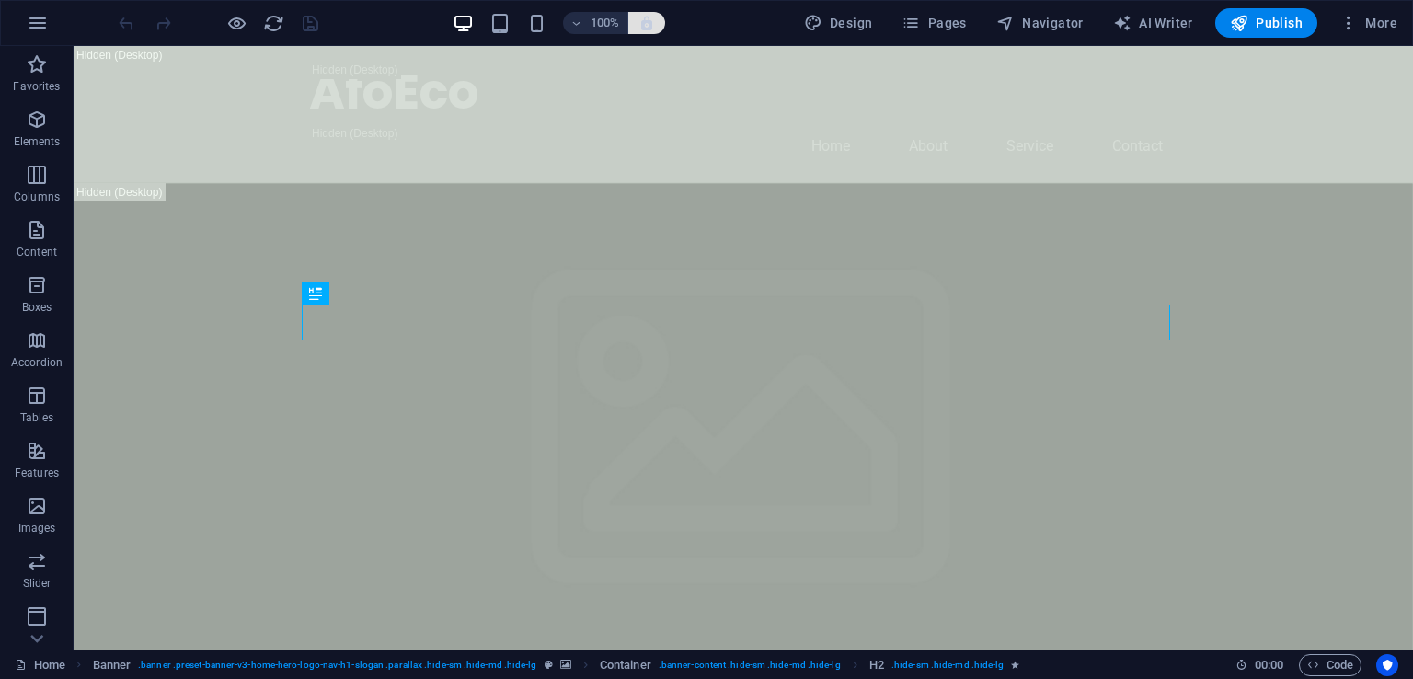
click at [650, 22] on icon "button" at bounding box center [647, 23] width 17 height 17
click at [28, 18] on icon "button" at bounding box center [38, 23] width 22 height 22
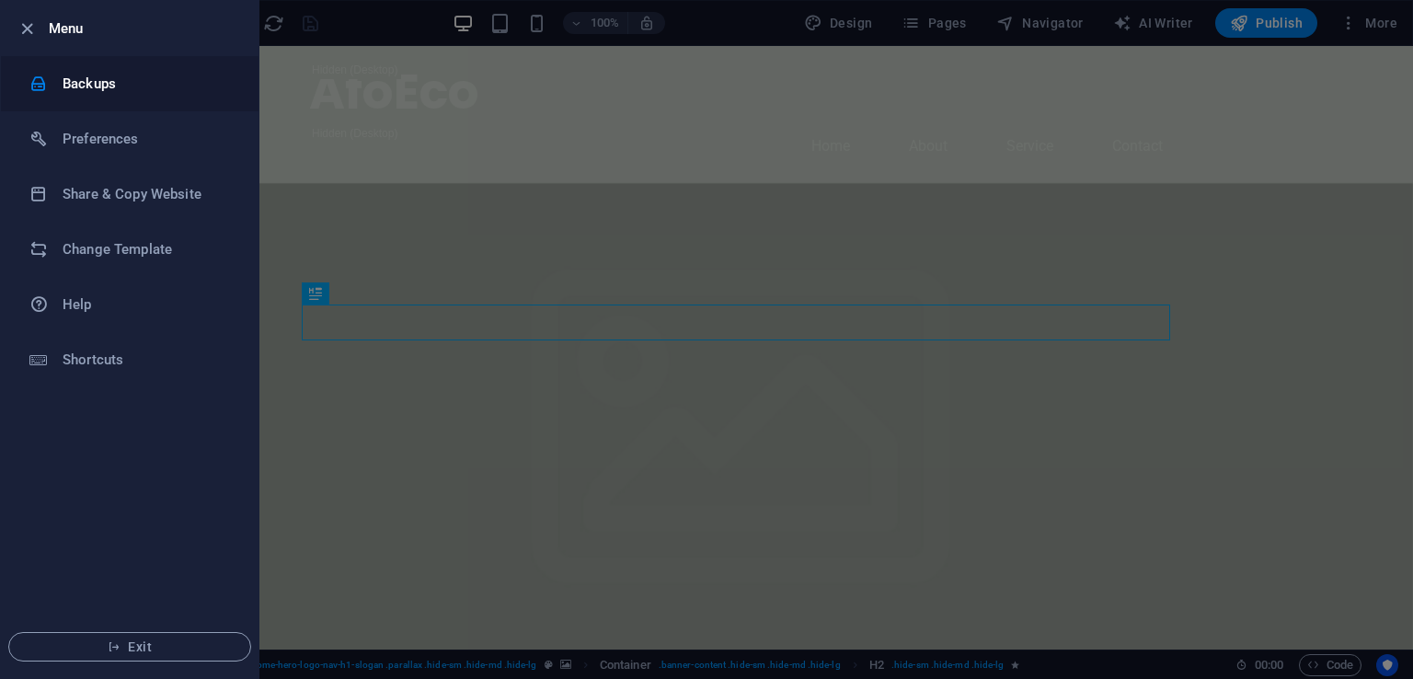
click at [85, 82] on h6 "Backups" at bounding box center [148, 84] width 170 height 22
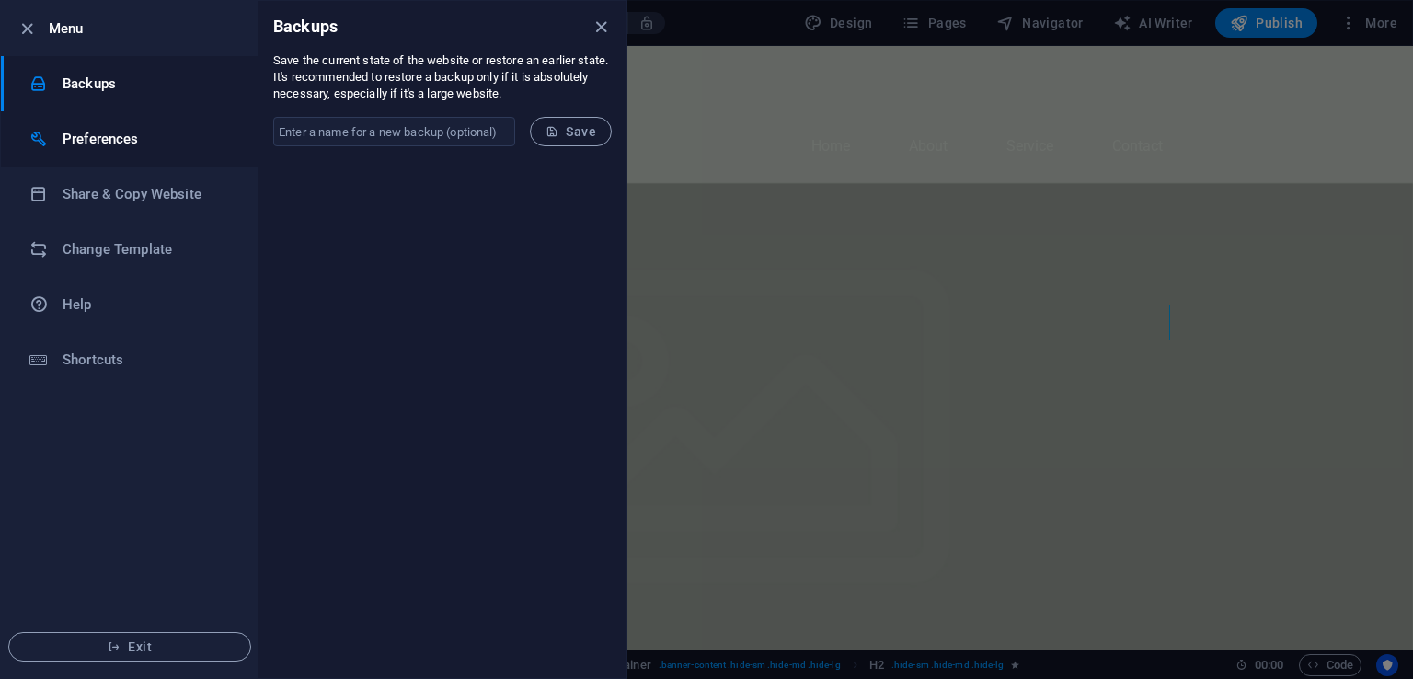
click at [89, 149] on h6 "Preferences" at bounding box center [148, 139] width 170 height 22
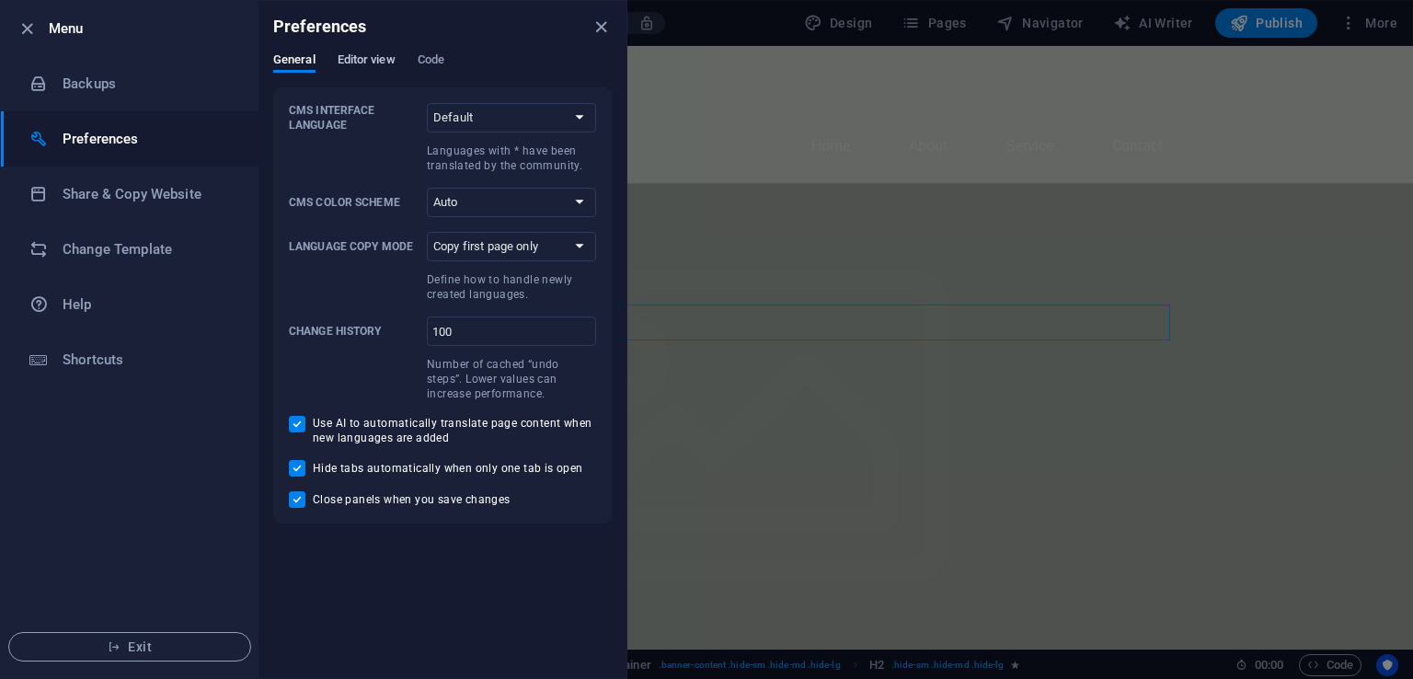
click at [391, 57] on span "Editor view" at bounding box center [367, 62] width 58 height 26
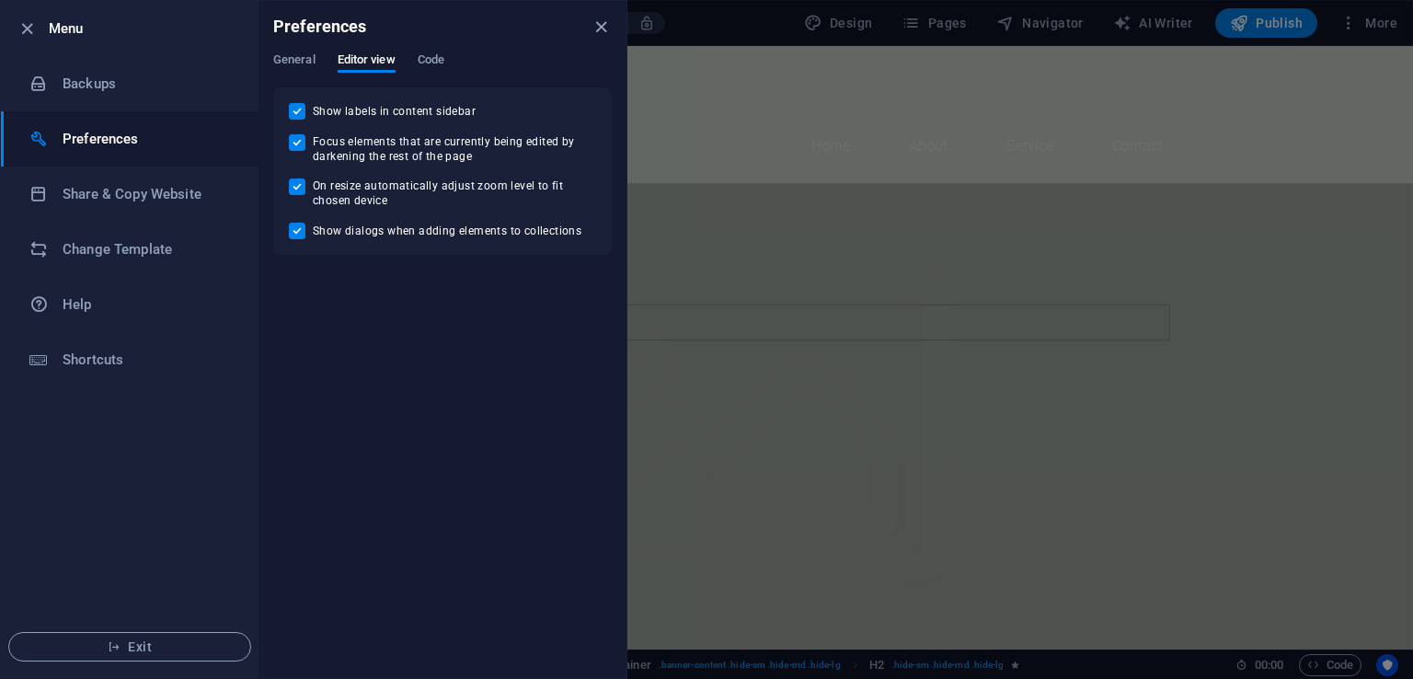
click at [457, 57] on div "General Editor view Code" at bounding box center [442, 69] width 339 height 35
click at [442, 60] on span "Code" at bounding box center [431, 62] width 27 height 26
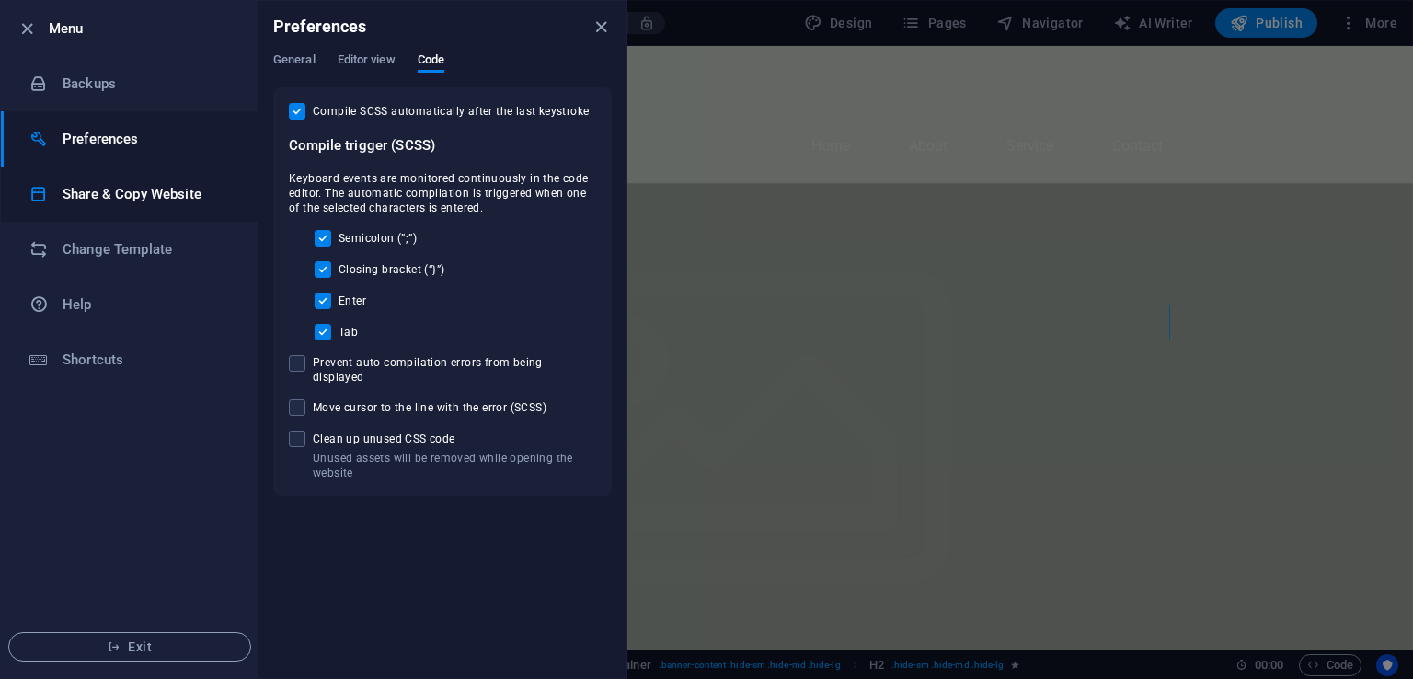
click at [64, 199] on h6 "Share & Copy Website" at bounding box center [148, 194] width 170 height 22
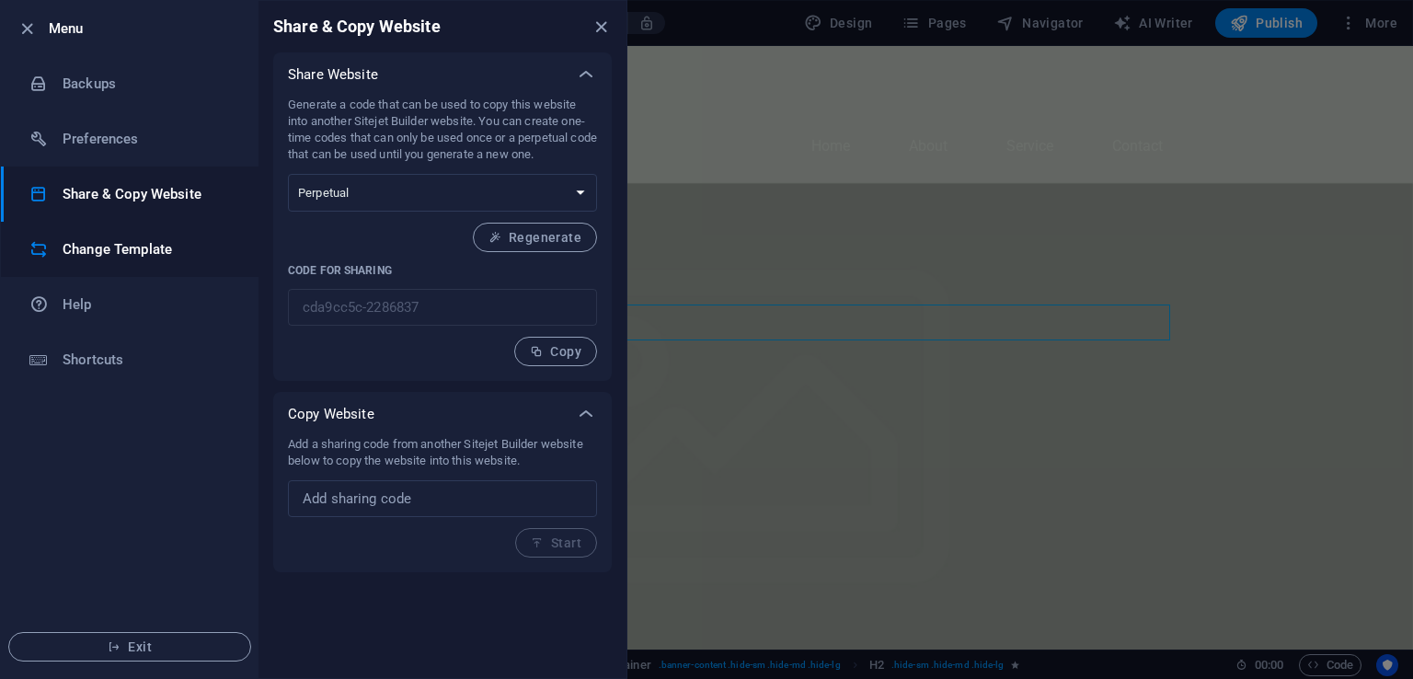
click at [78, 257] on h6 "Change Template" at bounding box center [148, 249] width 170 height 22
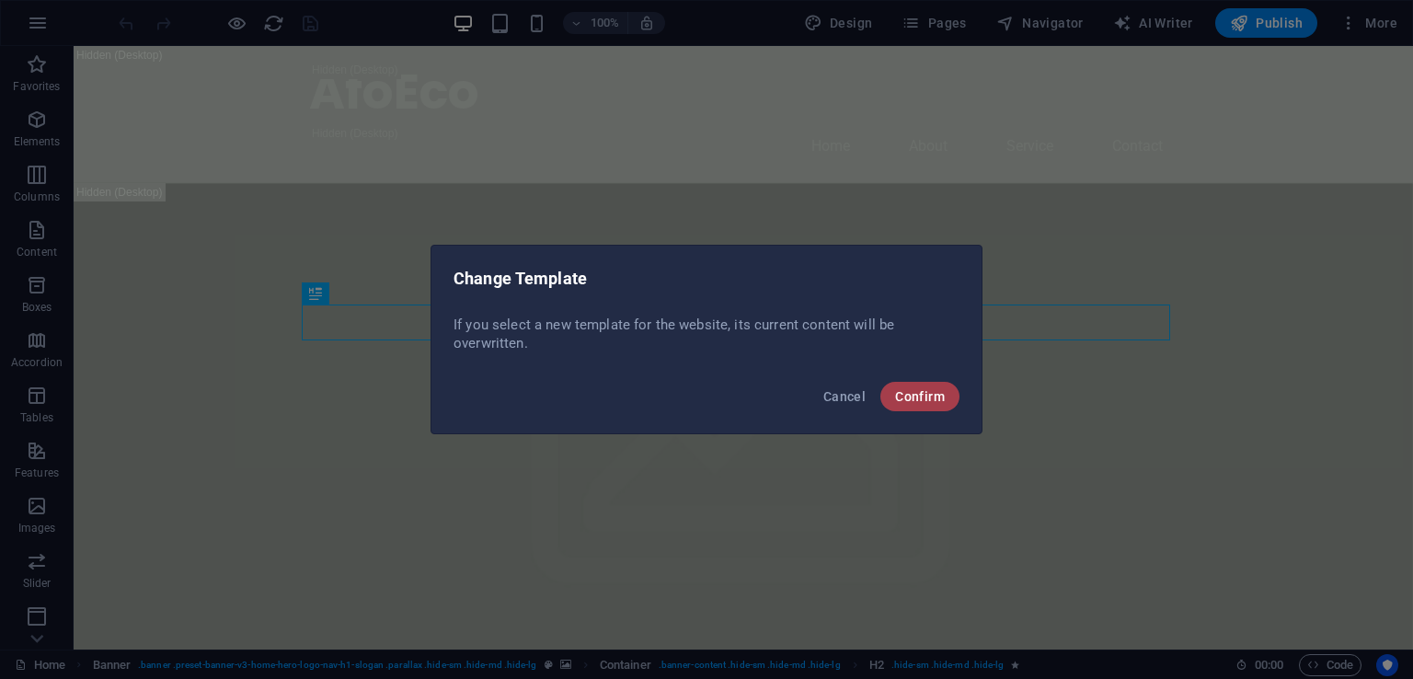
click at [926, 397] on span "Confirm" at bounding box center [920, 396] width 50 height 15
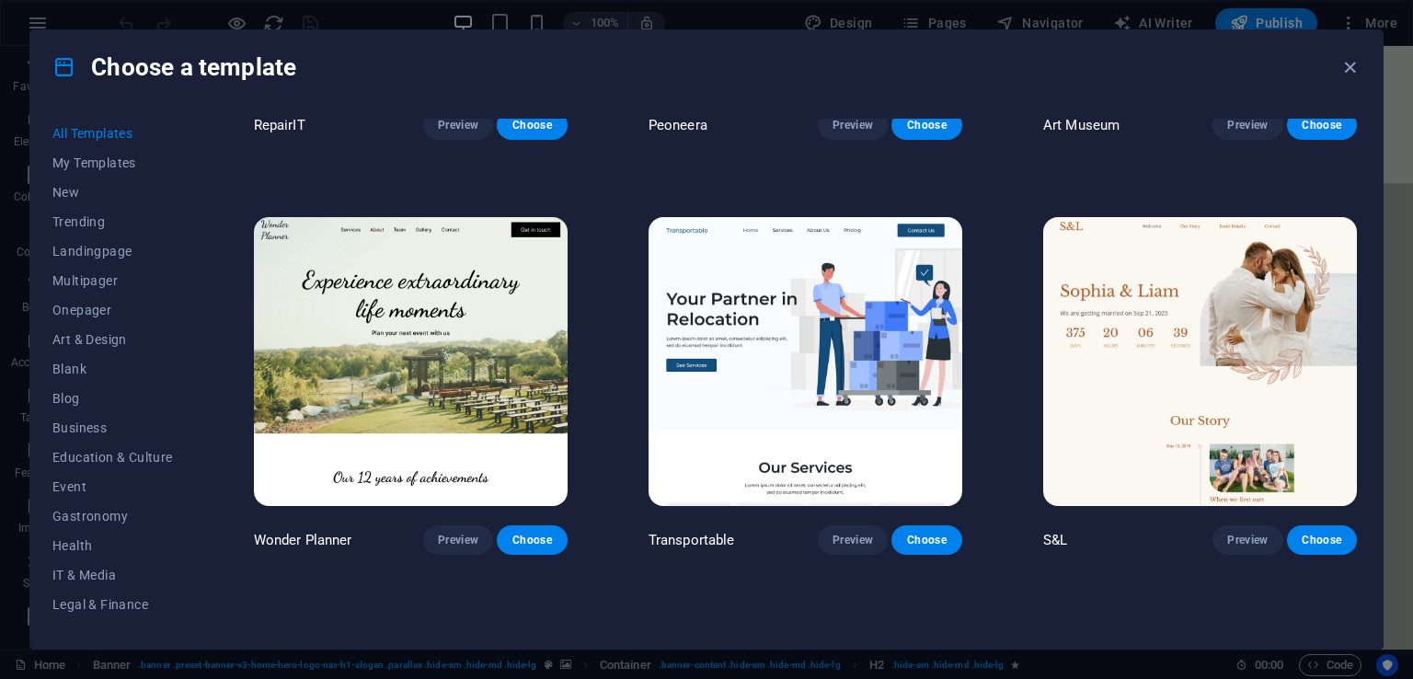
scroll to position [1196, 0]
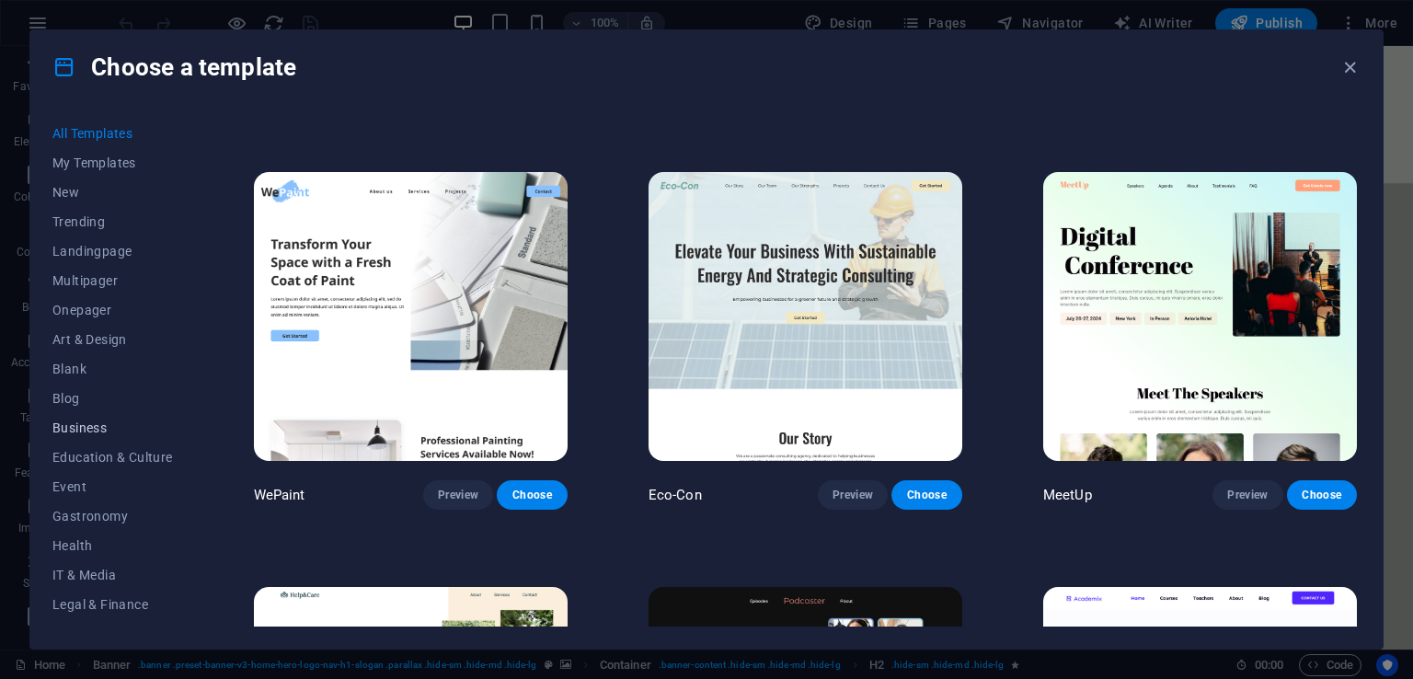
click at [93, 426] on span "Business" at bounding box center [112, 427] width 121 height 15
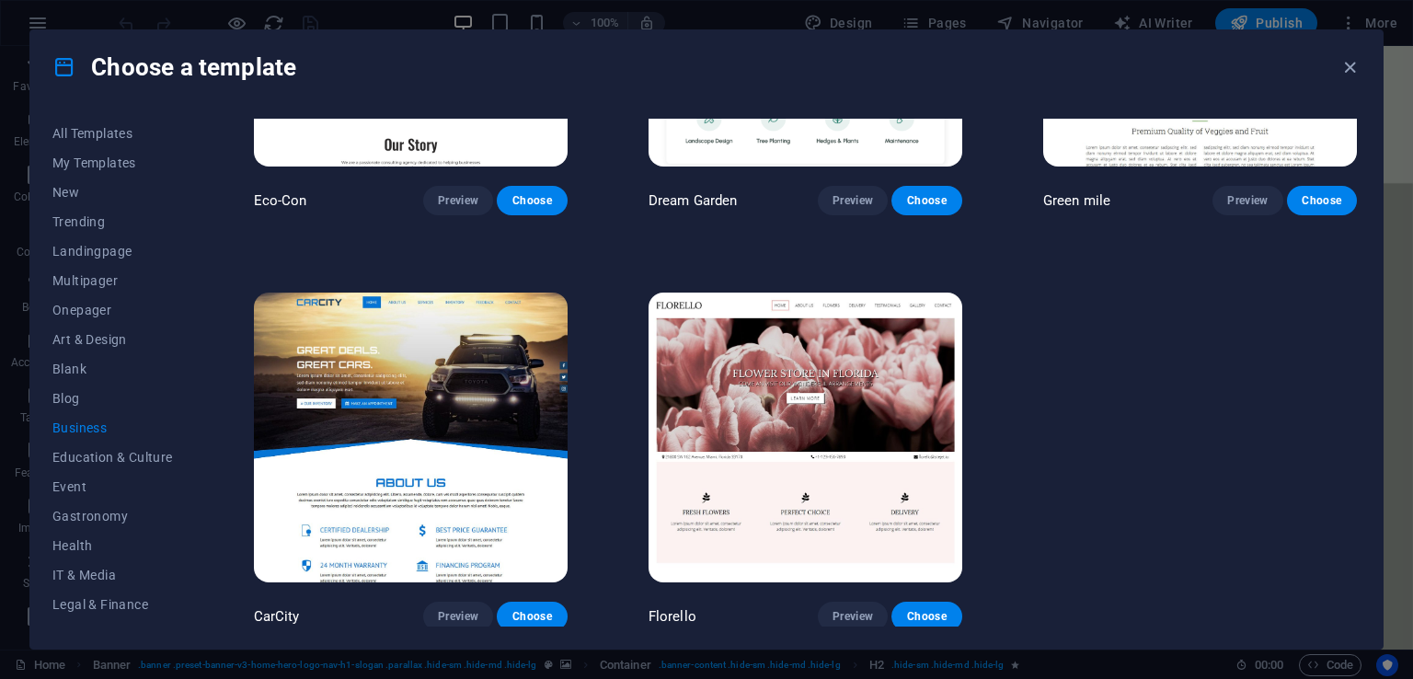
scroll to position [0, 0]
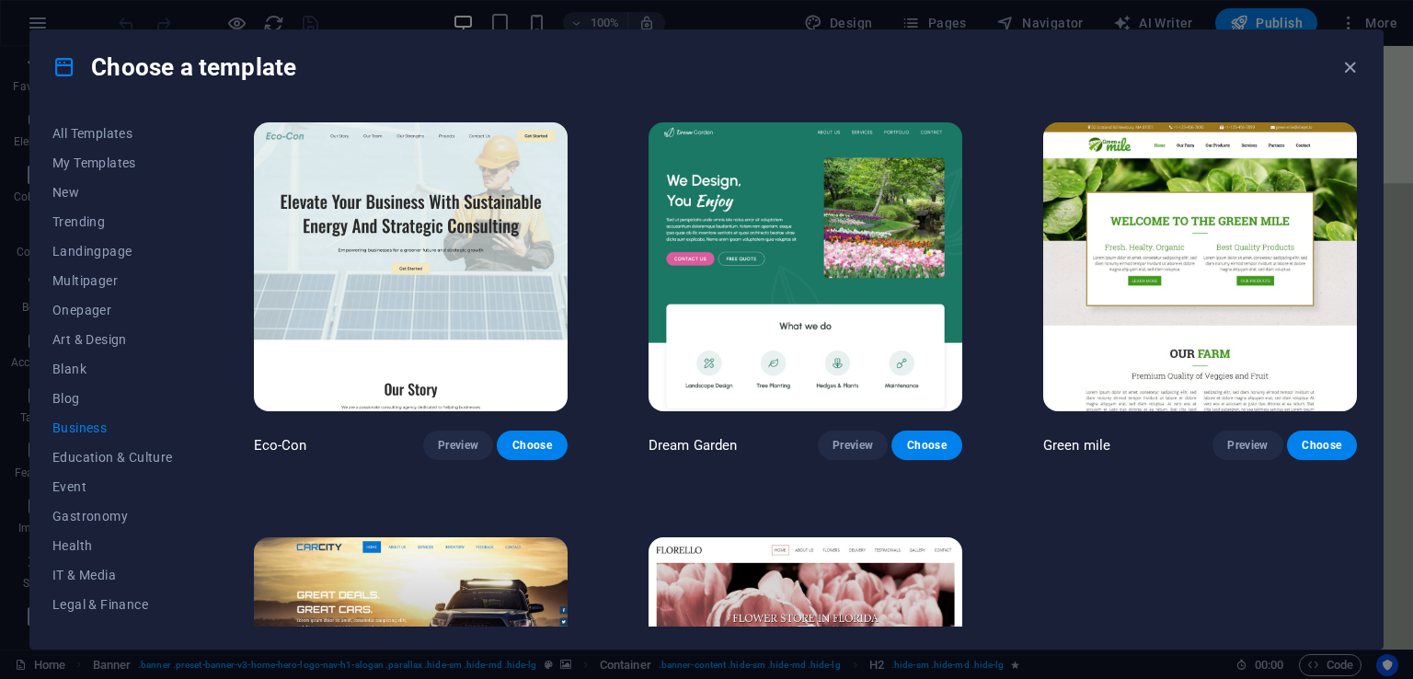
click at [1275, 252] on img at bounding box center [1200, 266] width 314 height 289
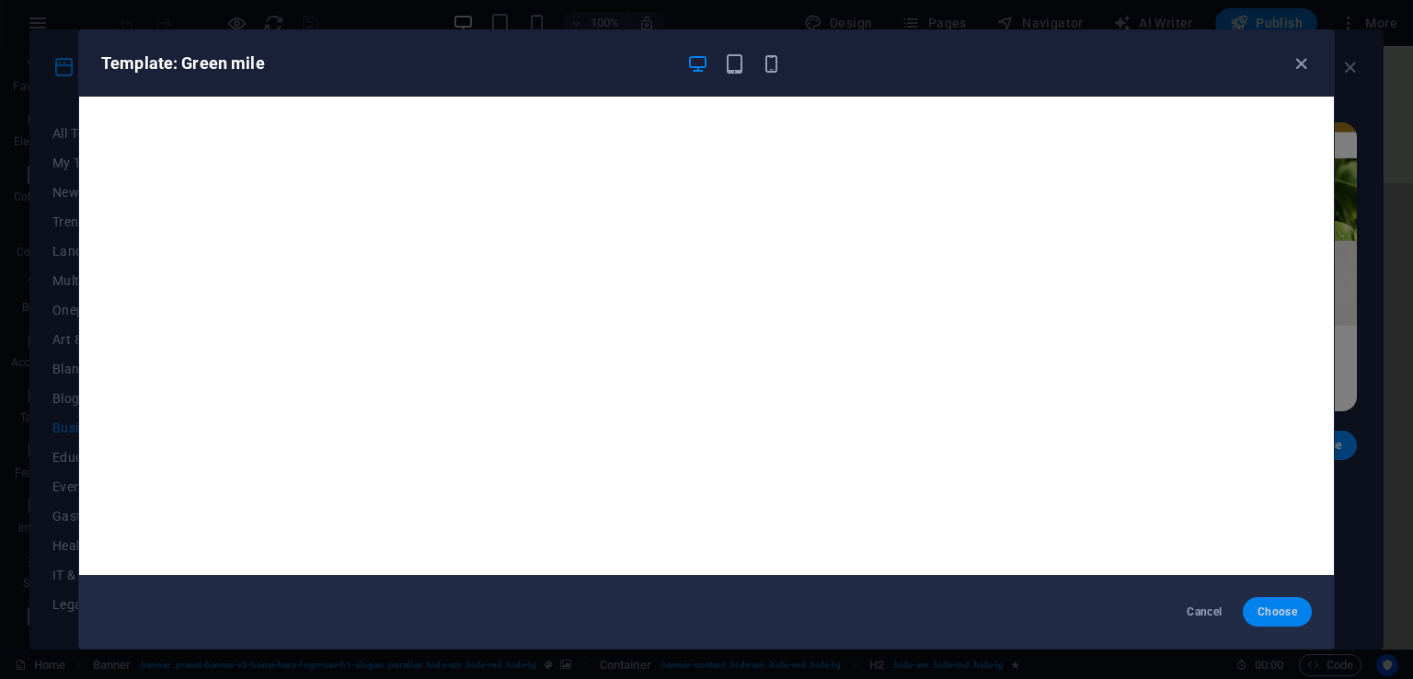
click at [1257, 615] on button "Choose" at bounding box center [1277, 611] width 69 height 29
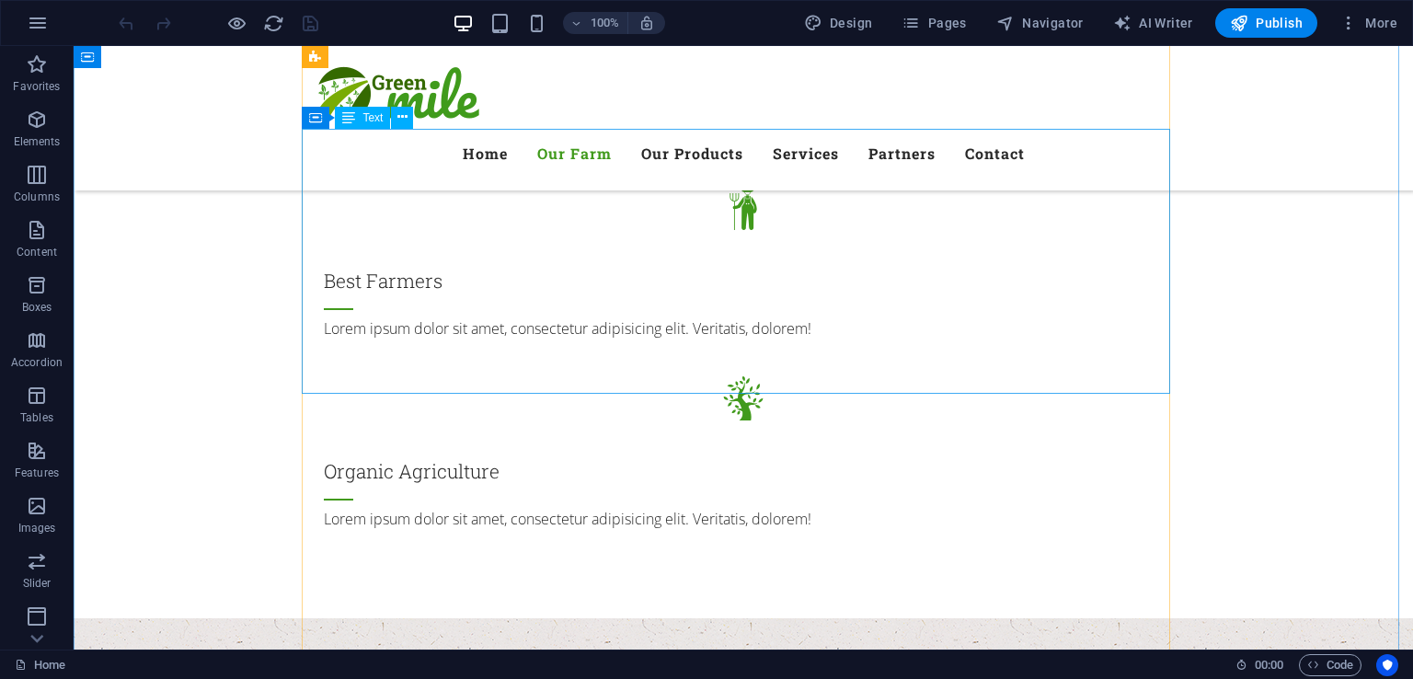
scroll to position [2300, 0]
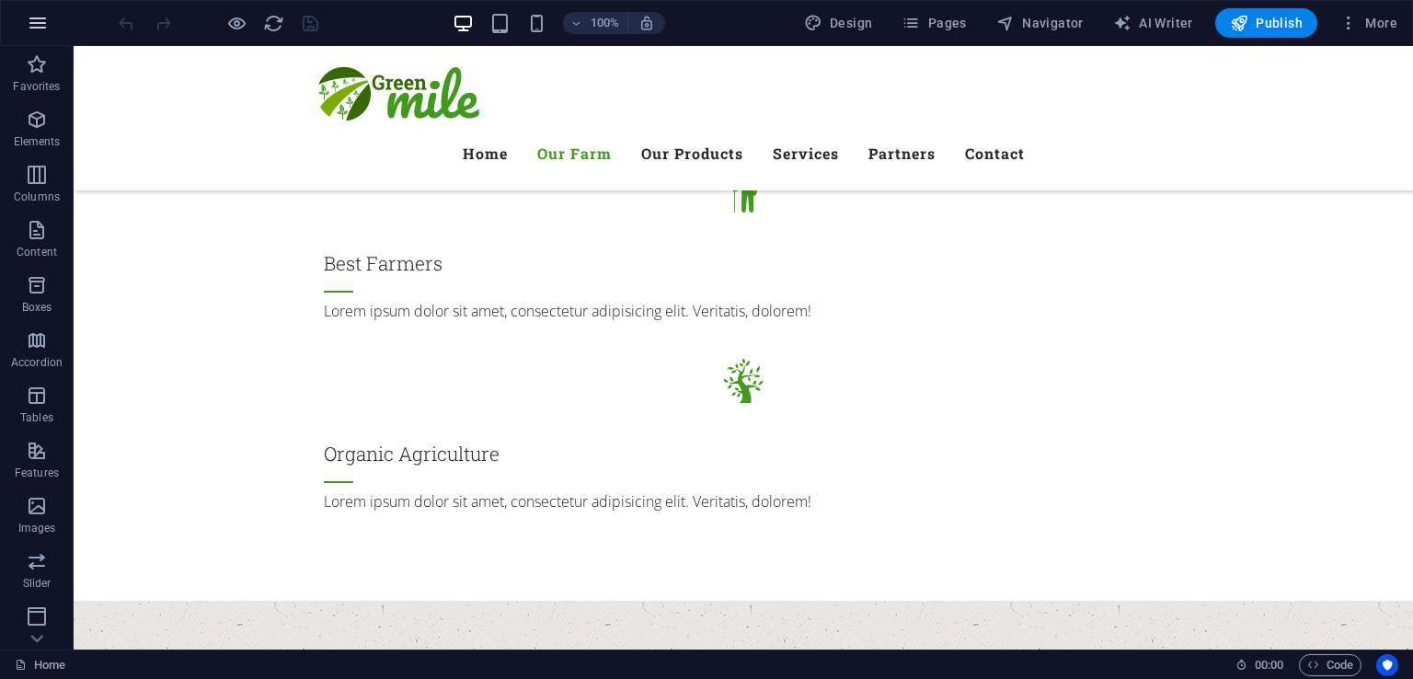
click at [33, 18] on icon "button" at bounding box center [38, 23] width 22 height 22
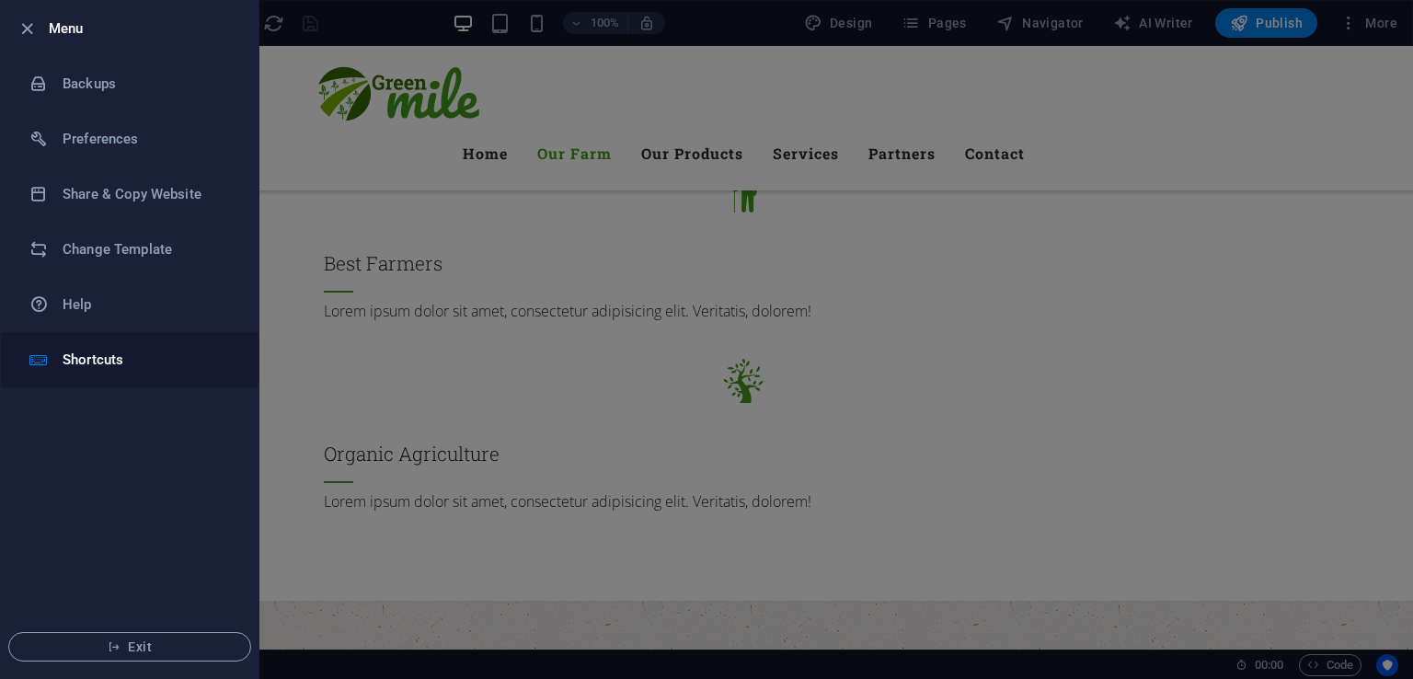
click at [99, 365] on h6 "Shortcuts" at bounding box center [148, 360] width 170 height 22
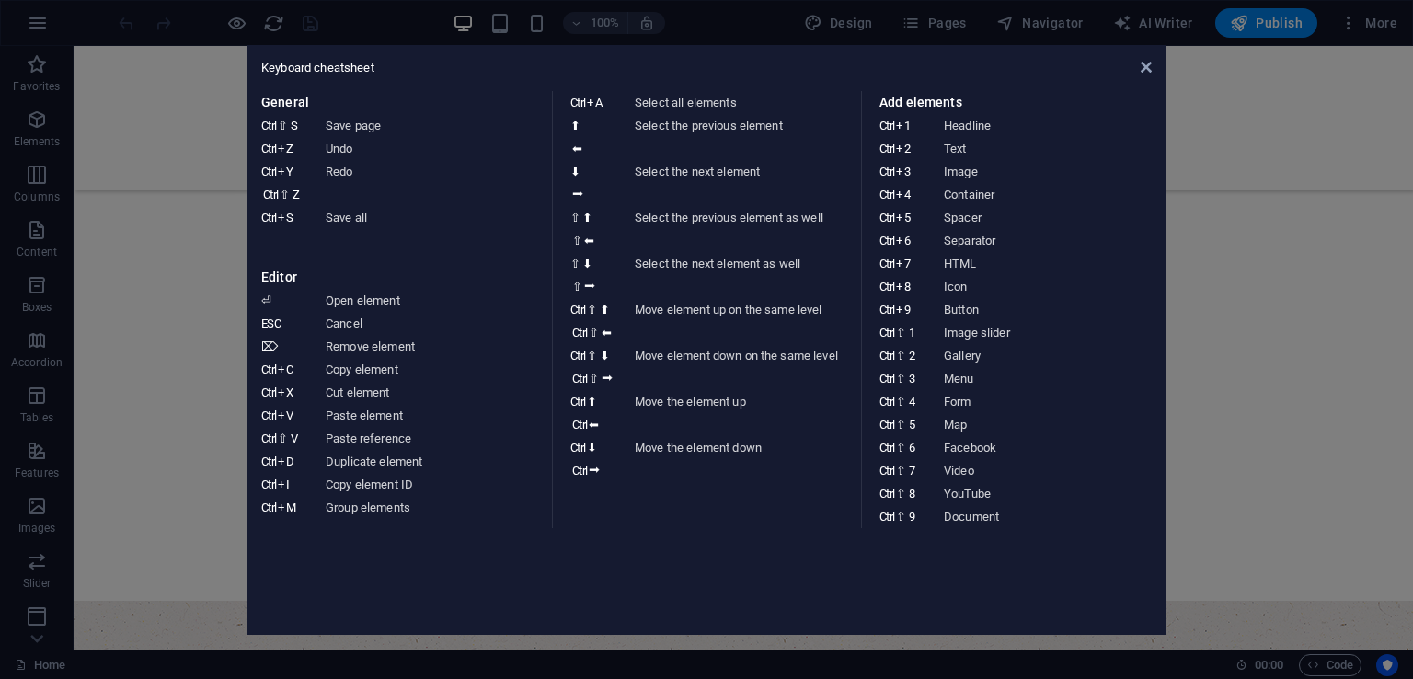
click at [85, 109] on aside "Keyboard cheatsheet General Ctrl ⇧ S Save page Ctrl Z Undo Ctrl Y Ctrl ⇧ Z Redo…" at bounding box center [706, 339] width 1413 height 679
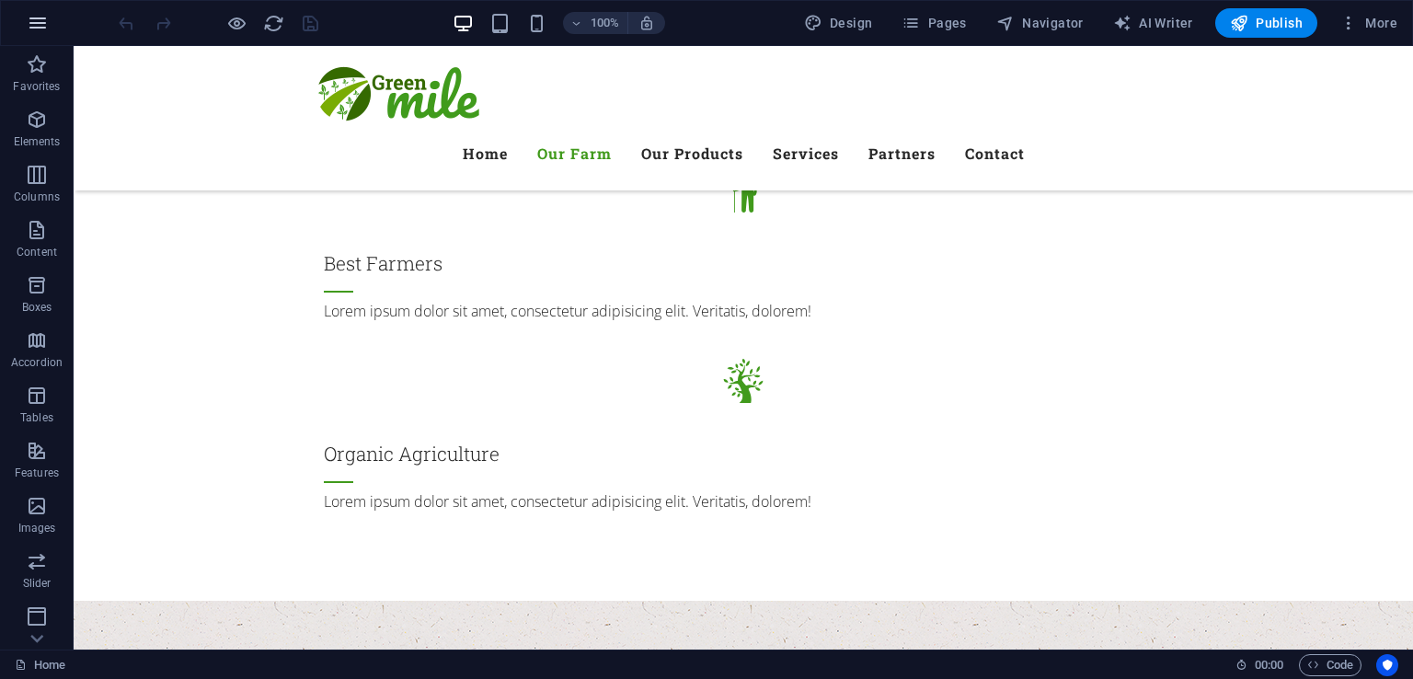
click at [40, 33] on icon "button" at bounding box center [38, 23] width 22 height 22
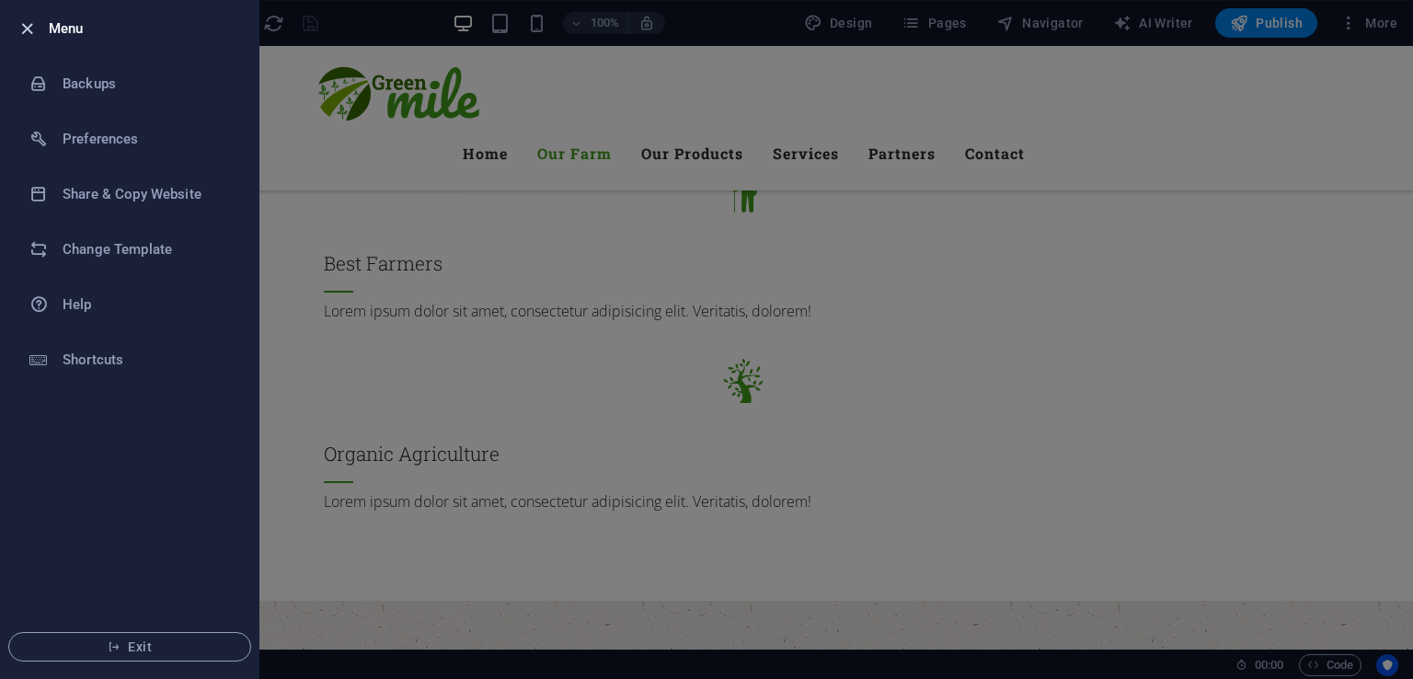
click at [29, 23] on icon "button" at bounding box center [27, 28] width 21 height 21
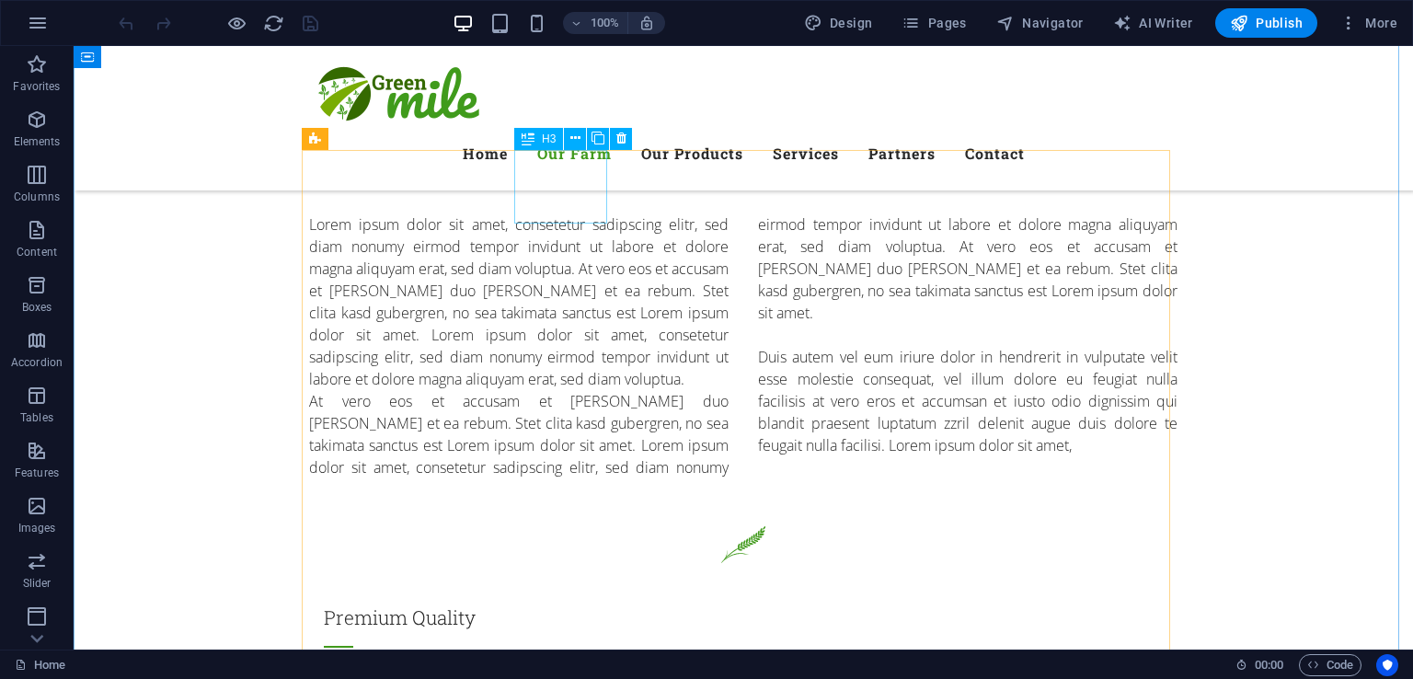
scroll to position [920, 0]
